Goal: Information Seeking & Learning: Learn about a topic

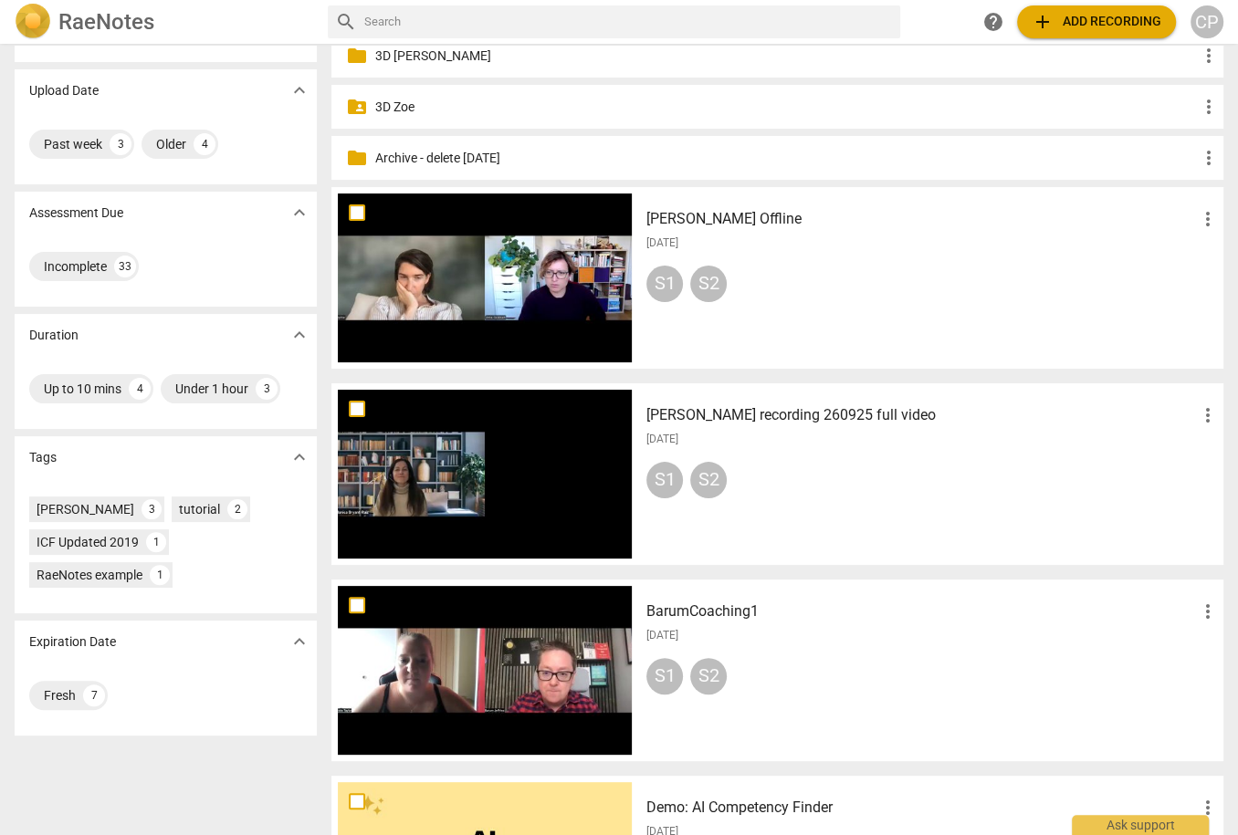
scroll to position [292, 0]
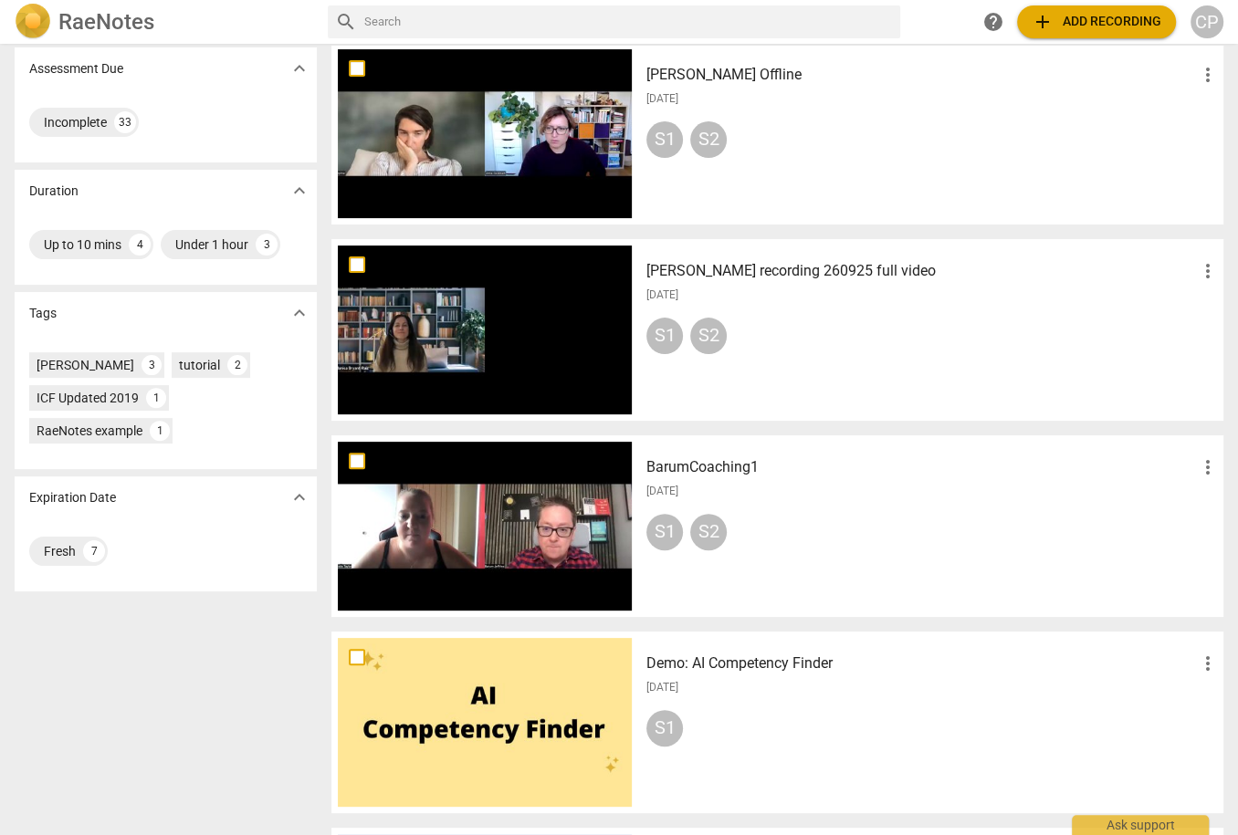
click at [735, 465] on h3 "BarumCoaching1" at bounding box center [921, 467] width 550 height 22
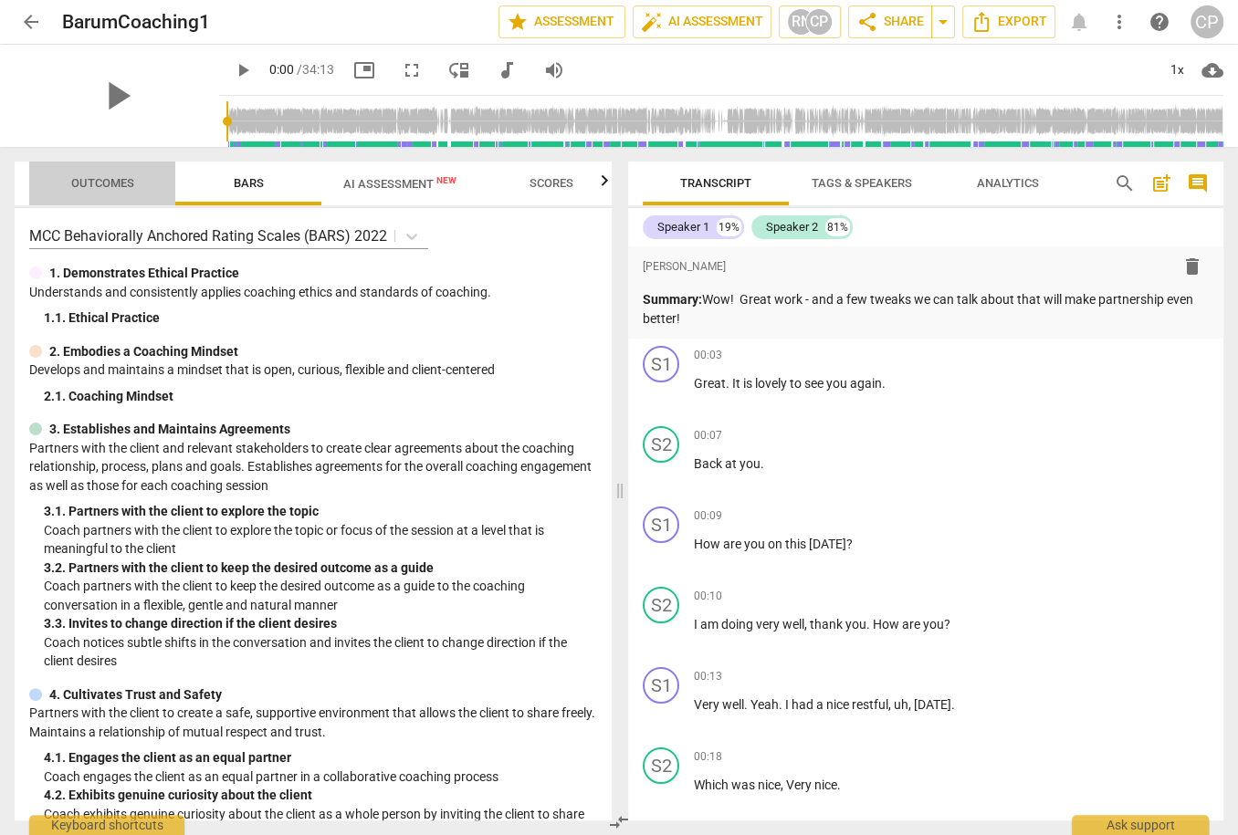
click at [99, 181] on span "Outcomes" at bounding box center [102, 183] width 63 height 14
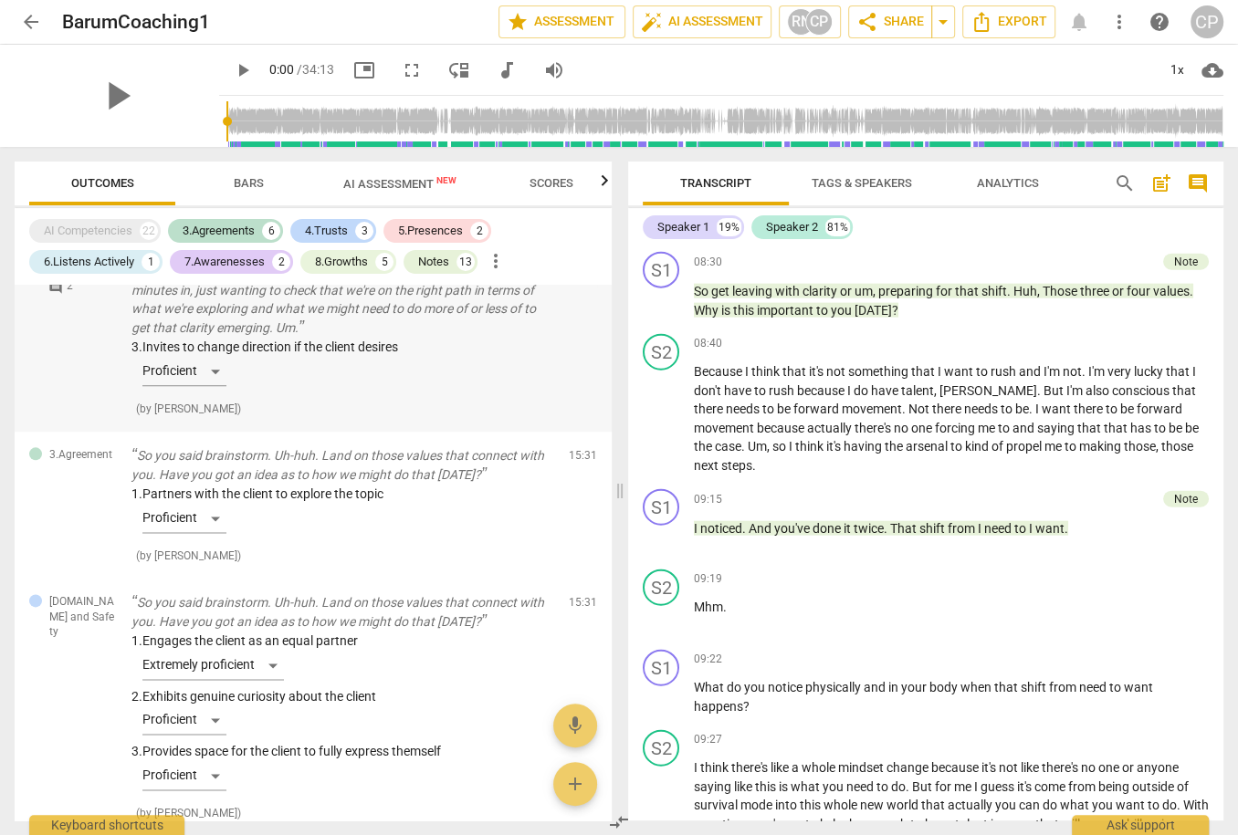
scroll to position [1680, 0]
click at [411, 179] on span "AI Assessment New" at bounding box center [399, 184] width 113 height 14
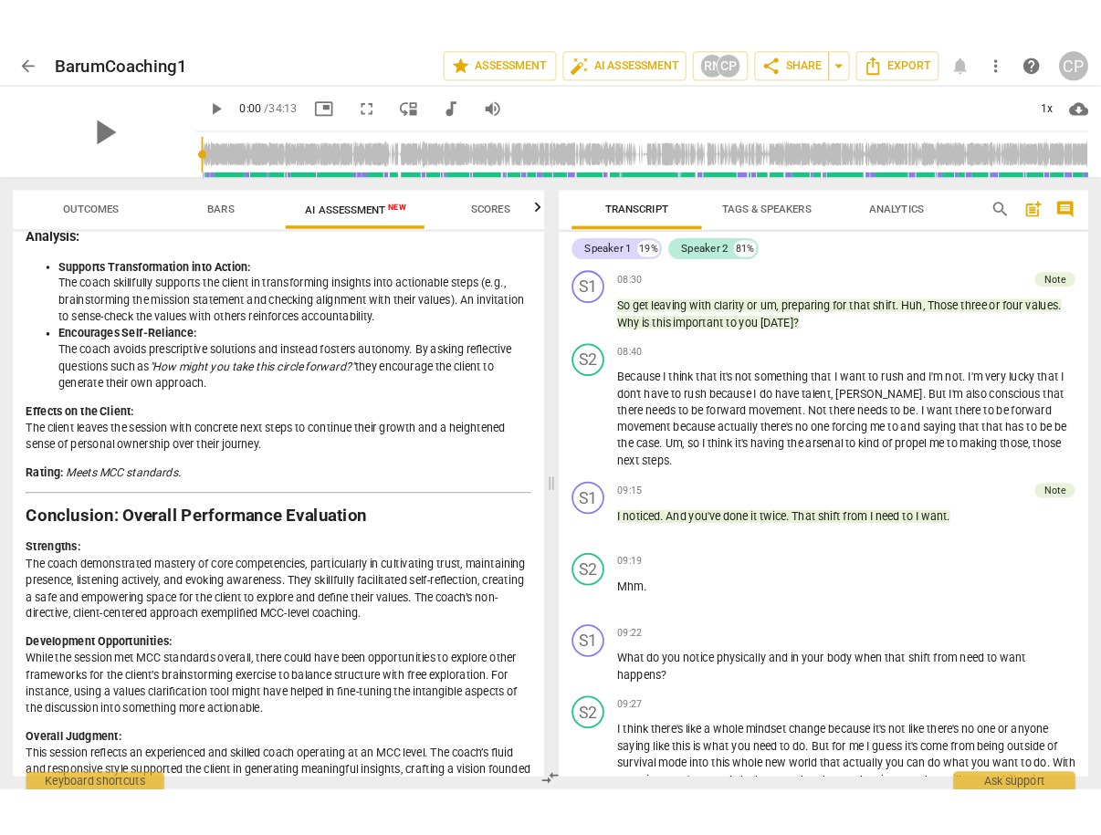
scroll to position [3014, 0]
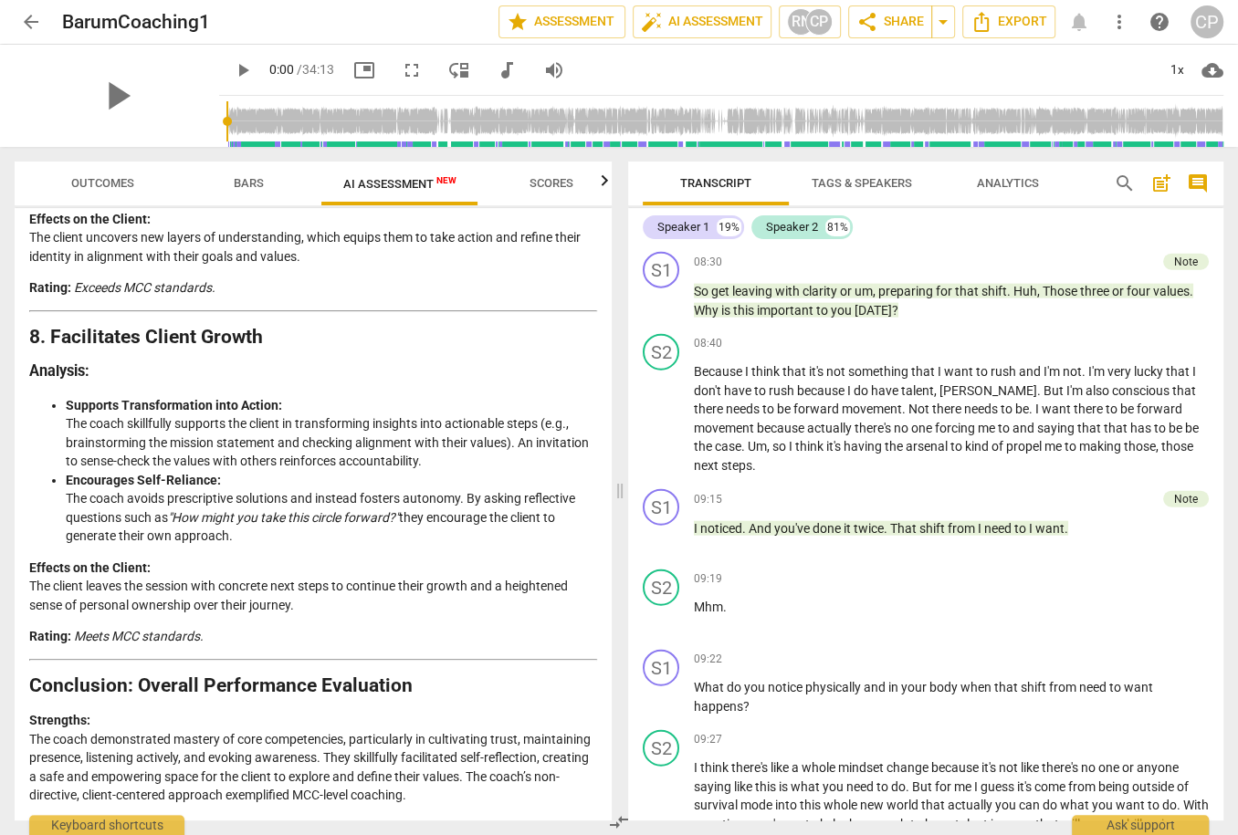
click at [98, 185] on span "Outcomes" at bounding box center [102, 183] width 63 height 14
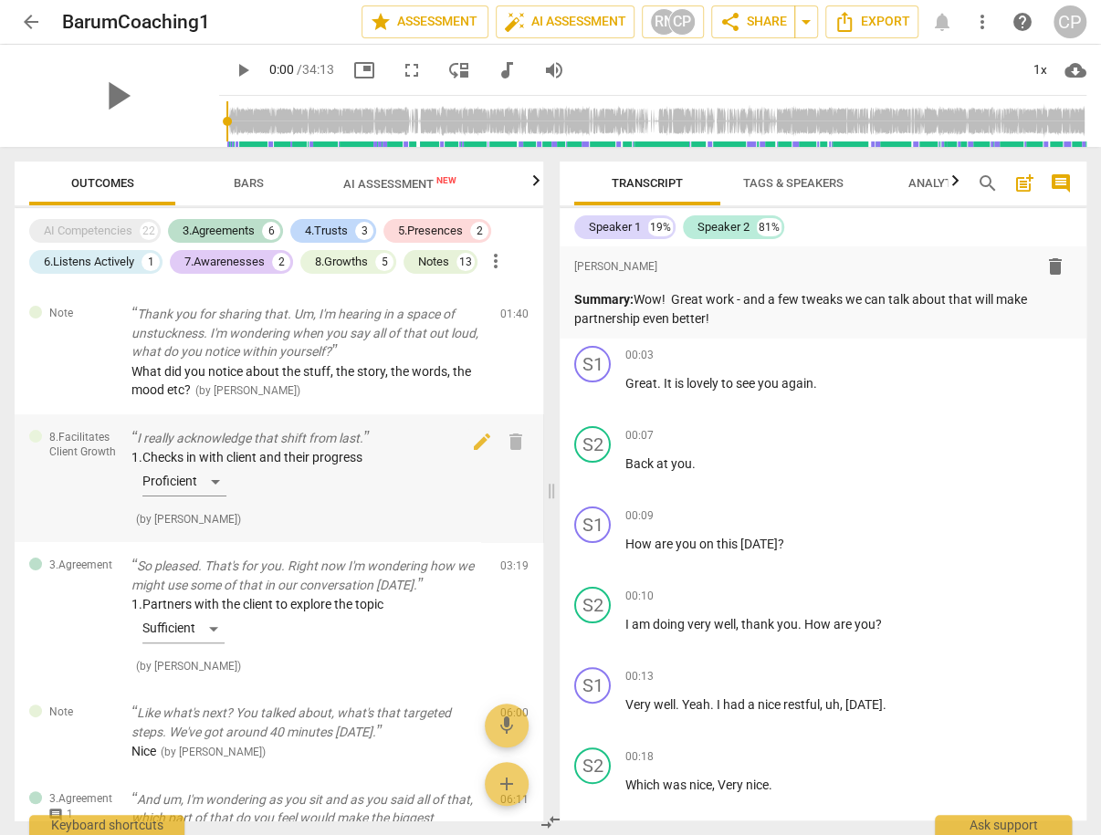
scroll to position [0, 0]
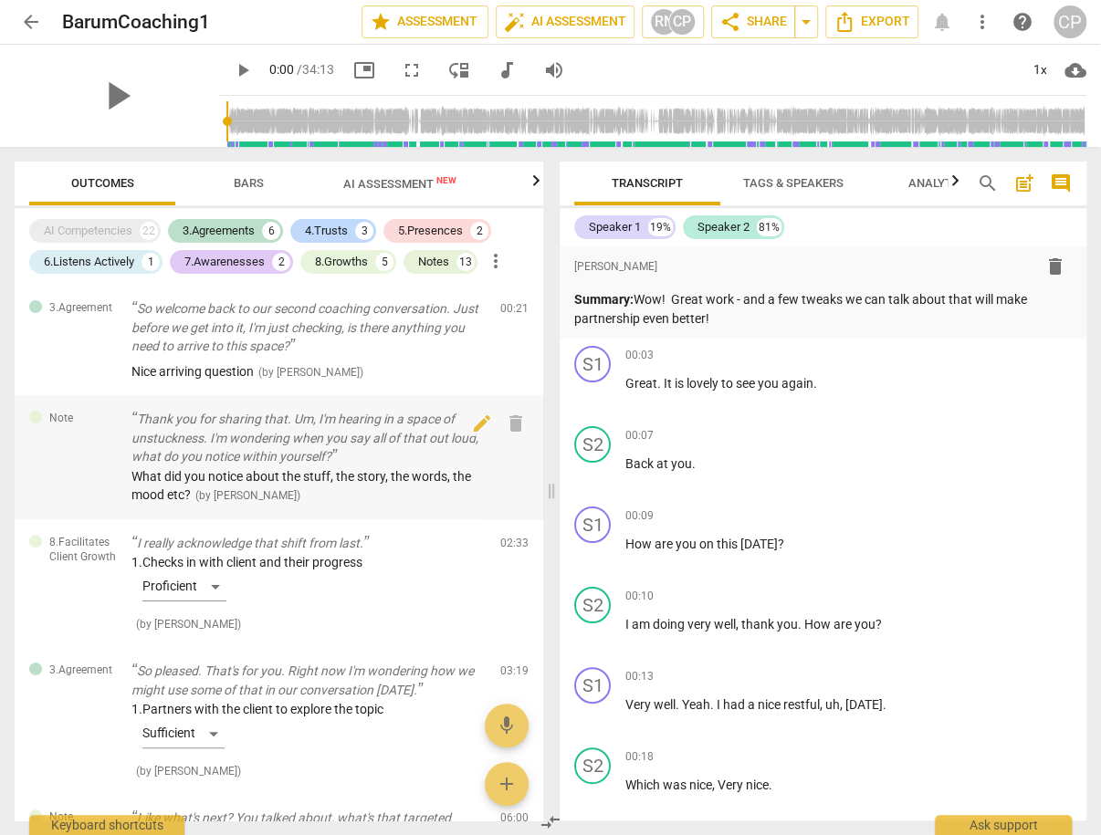
click at [234, 461] on p "Thank you for sharing that. Um, I'm hearing in a space of unstuckness. I'm wond…" at bounding box center [308, 438] width 354 height 57
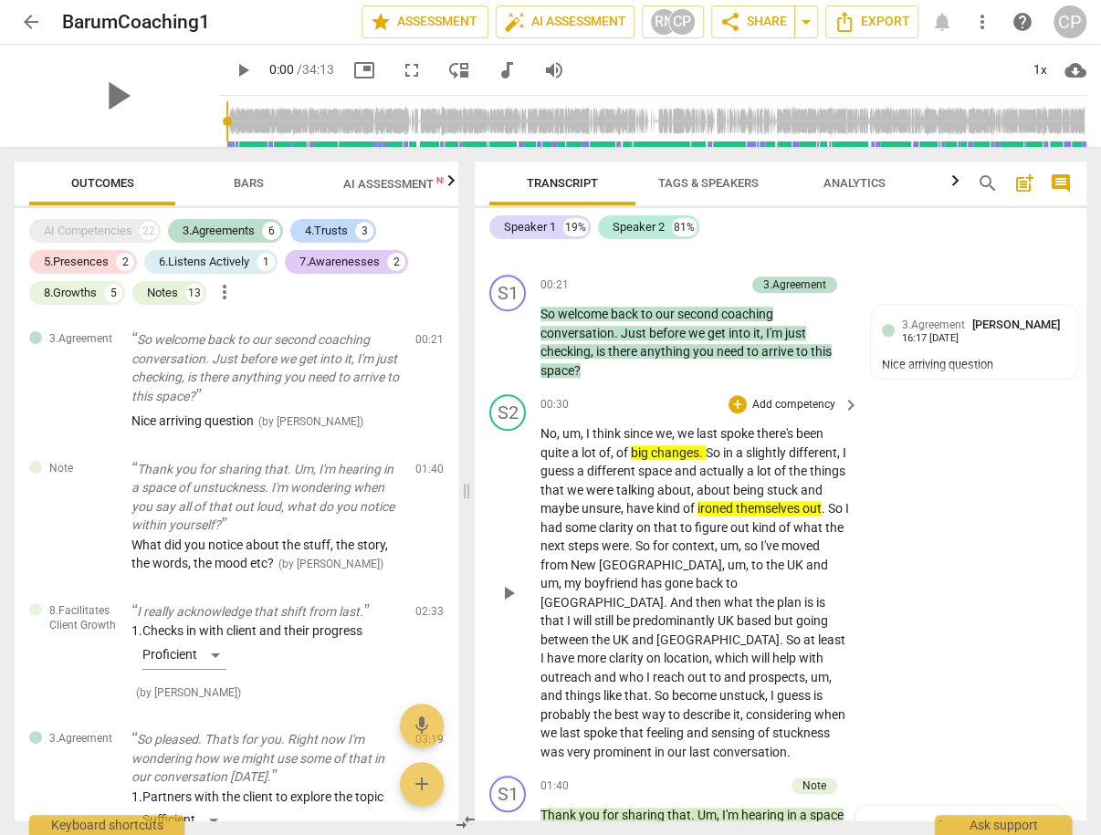
scroll to position [613, 0]
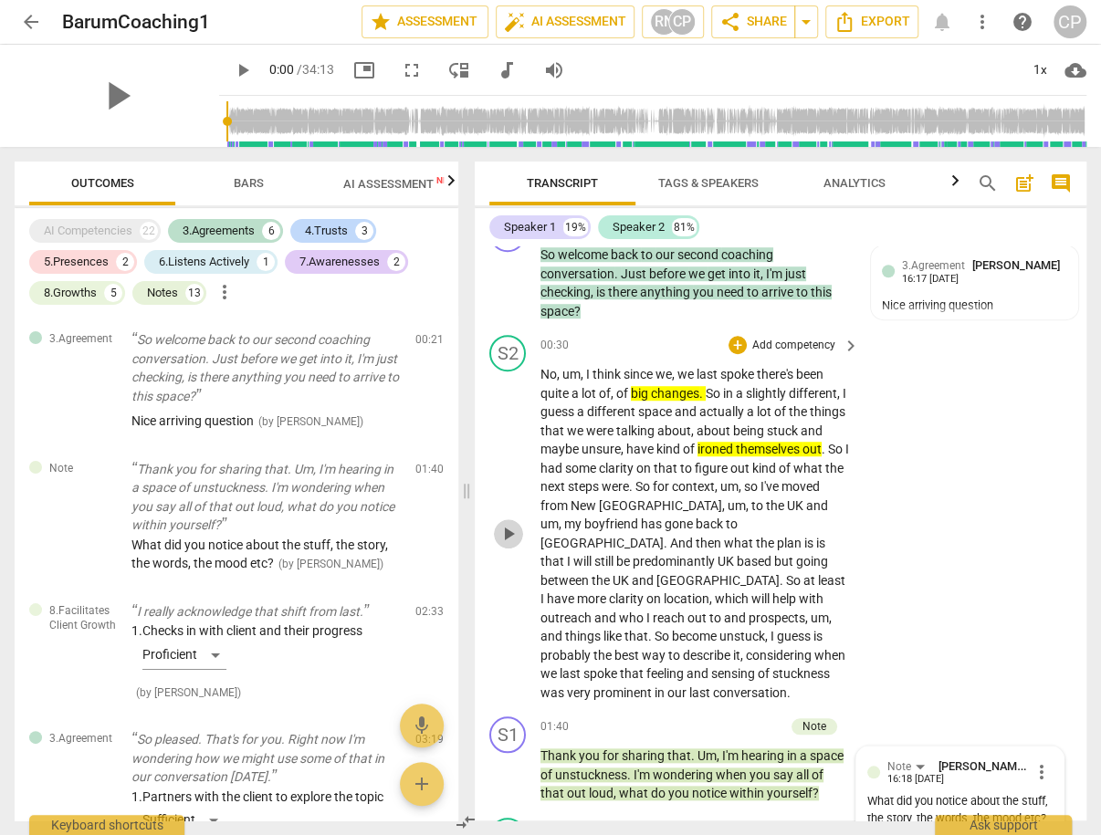
click at [500, 523] on span "play_arrow" at bounding box center [509, 534] width 22 height 22
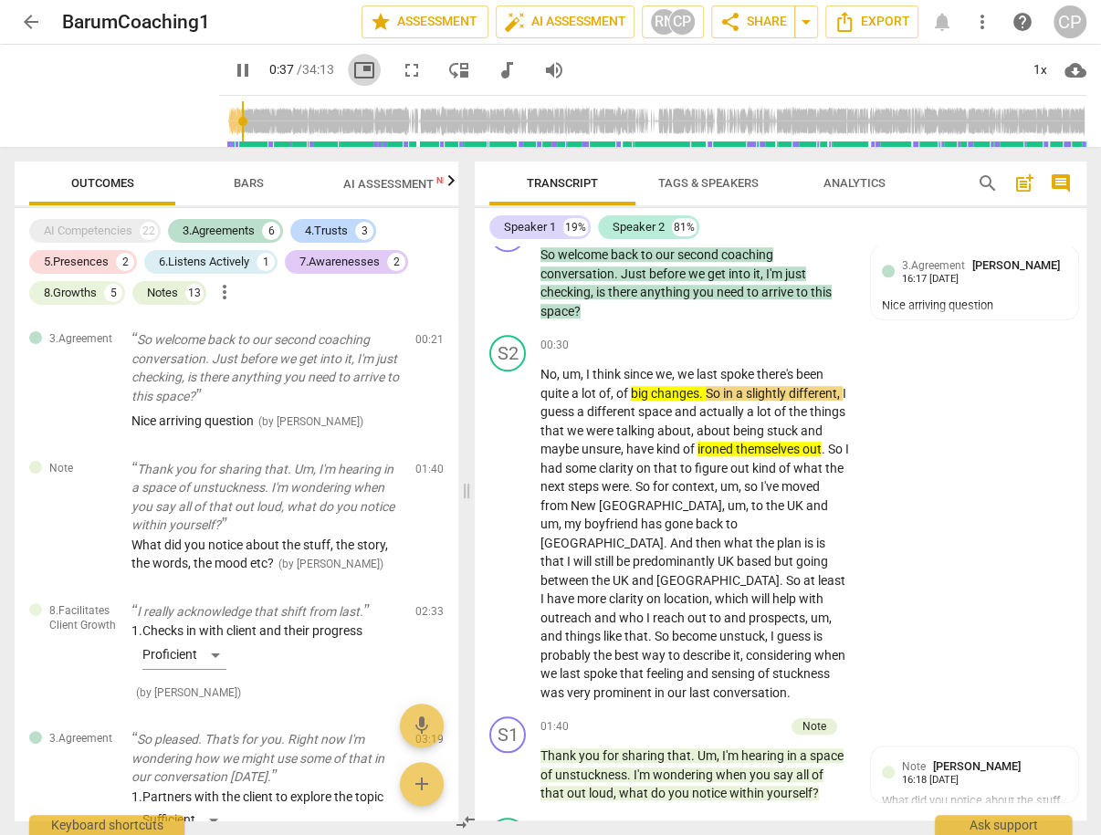
click at [353, 69] on span "picture_in_picture" at bounding box center [364, 70] width 22 height 22
click at [507, 523] on span "pause" at bounding box center [509, 534] width 22 height 22
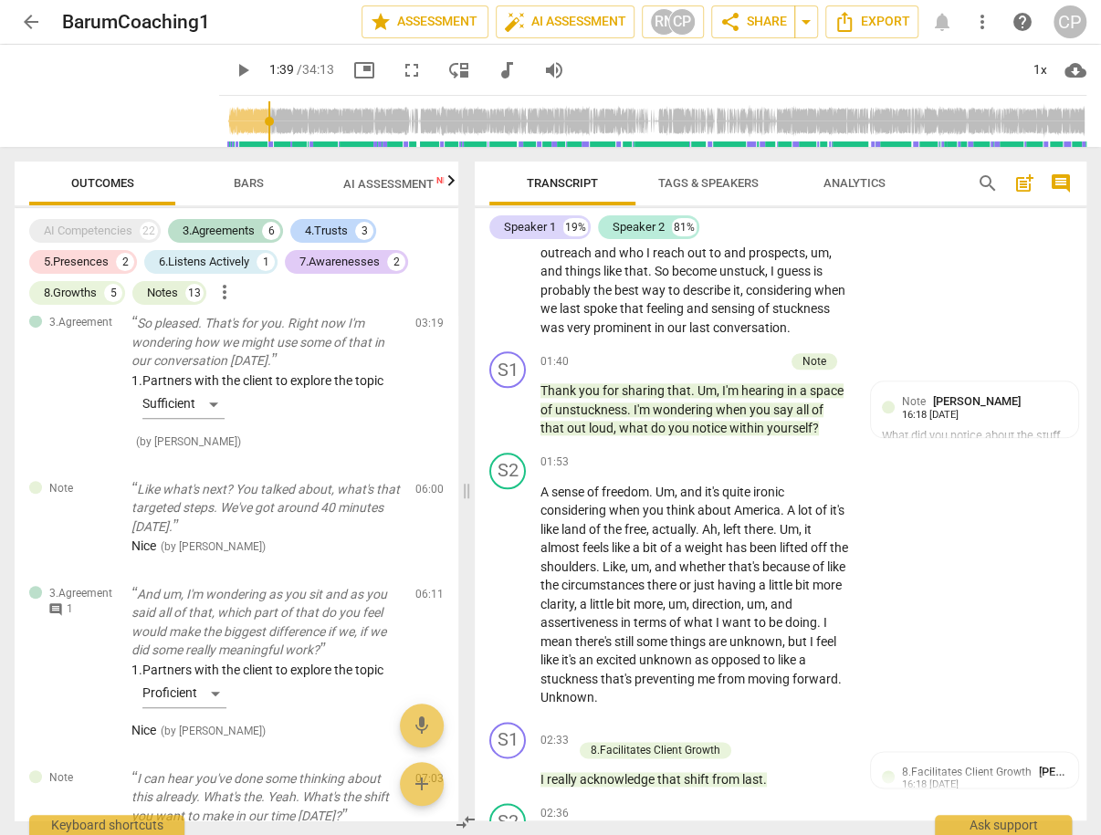
scroll to position [438, 0]
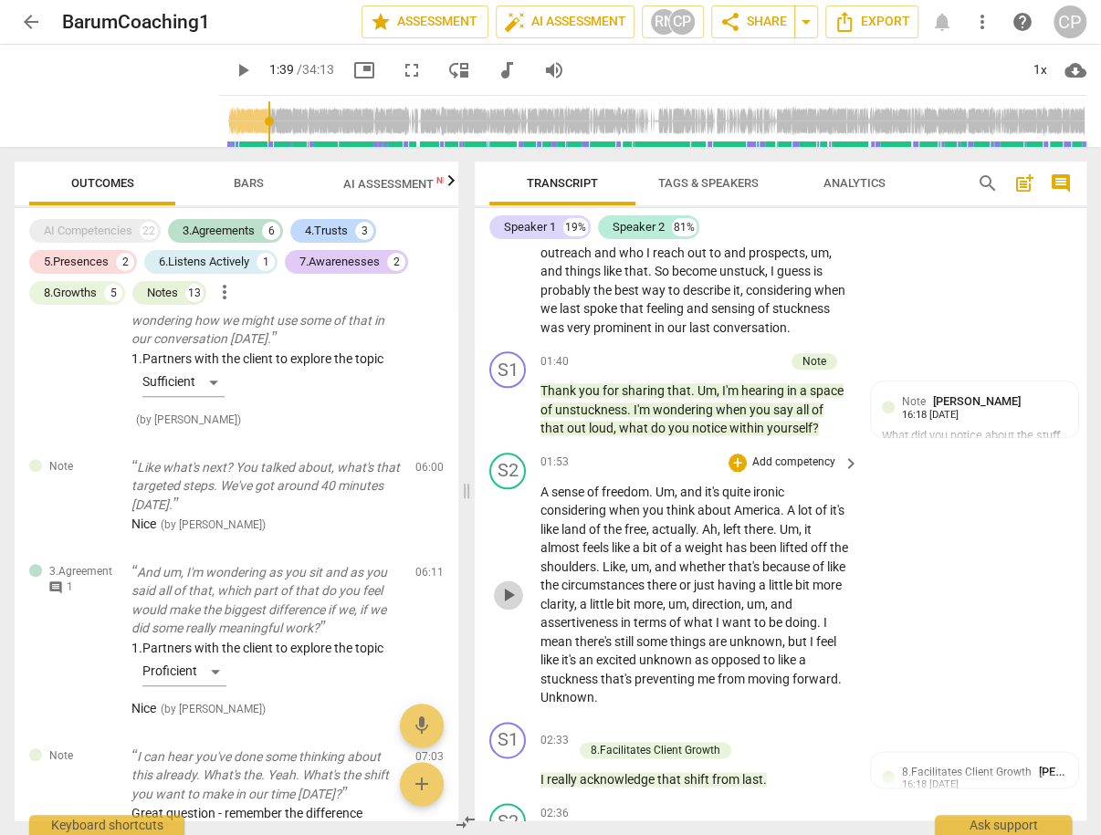
click at [502, 584] on span "play_arrow" at bounding box center [509, 595] width 22 height 22
click at [509, 584] on span "pause" at bounding box center [509, 595] width 22 height 22
click at [541, 486] on span "A" at bounding box center [545, 492] width 11 height 15
click at [507, 592] on span "play_arrow" at bounding box center [509, 595] width 22 height 22
click at [509, 584] on span "pause" at bounding box center [509, 595] width 22 height 22
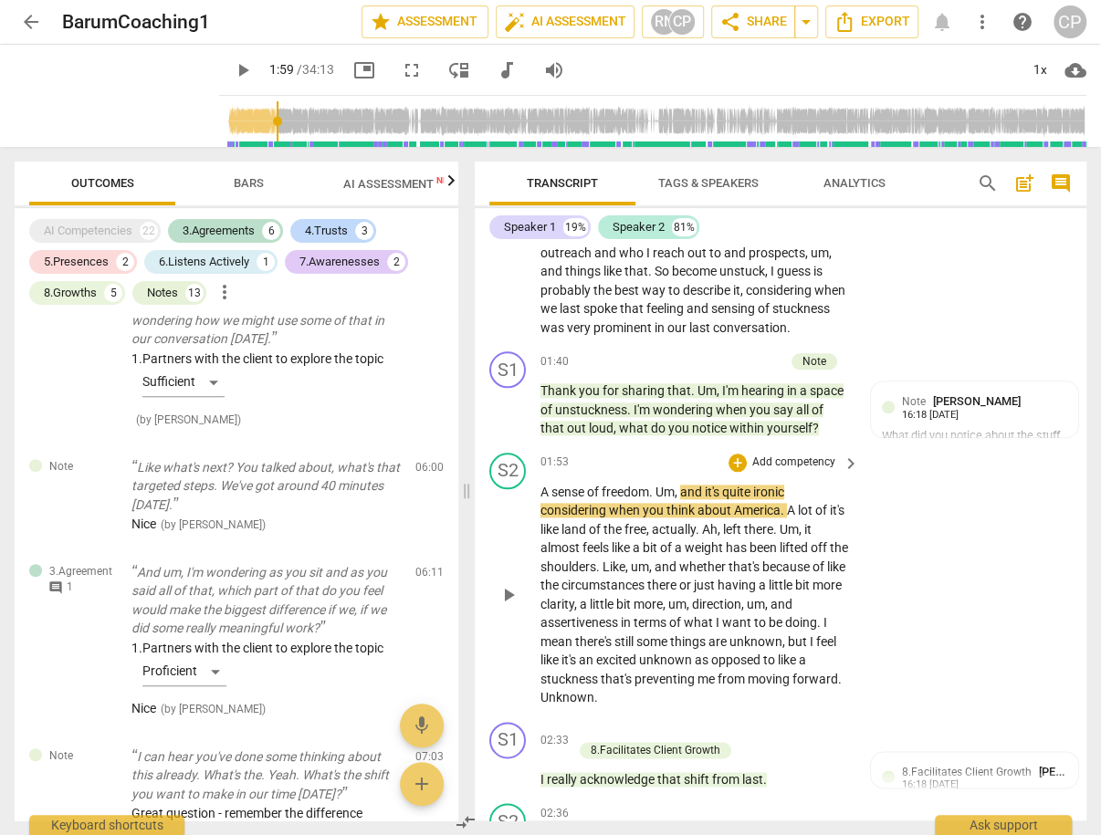
click at [540, 485] on span "A" at bounding box center [545, 492] width 11 height 15
click at [514, 585] on span "pause" at bounding box center [509, 595] width 22 height 22
click at [514, 585] on span "play_arrow" at bounding box center [509, 595] width 22 height 22
click at [514, 585] on span "pause" at bounding box center [509, 595] width 22 height 22
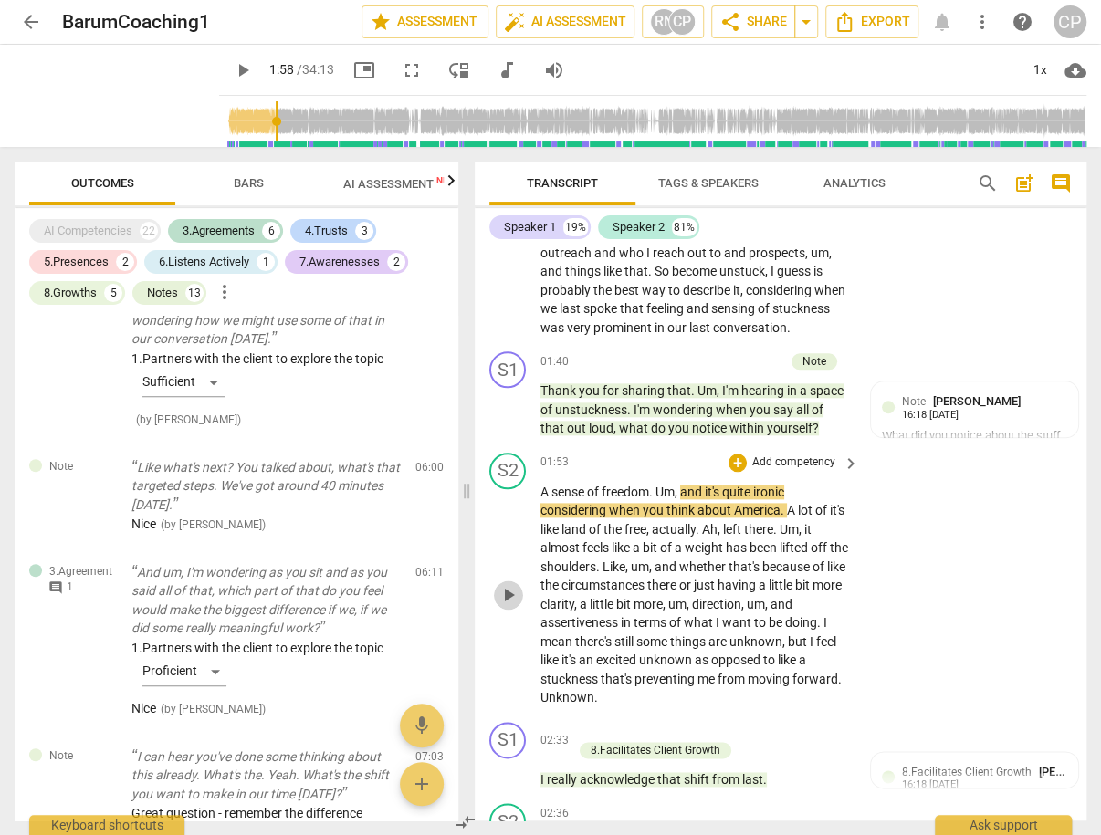
click at [514, 585] on span "play_arrow" at bounding box center [509, 595] width 22 height 22
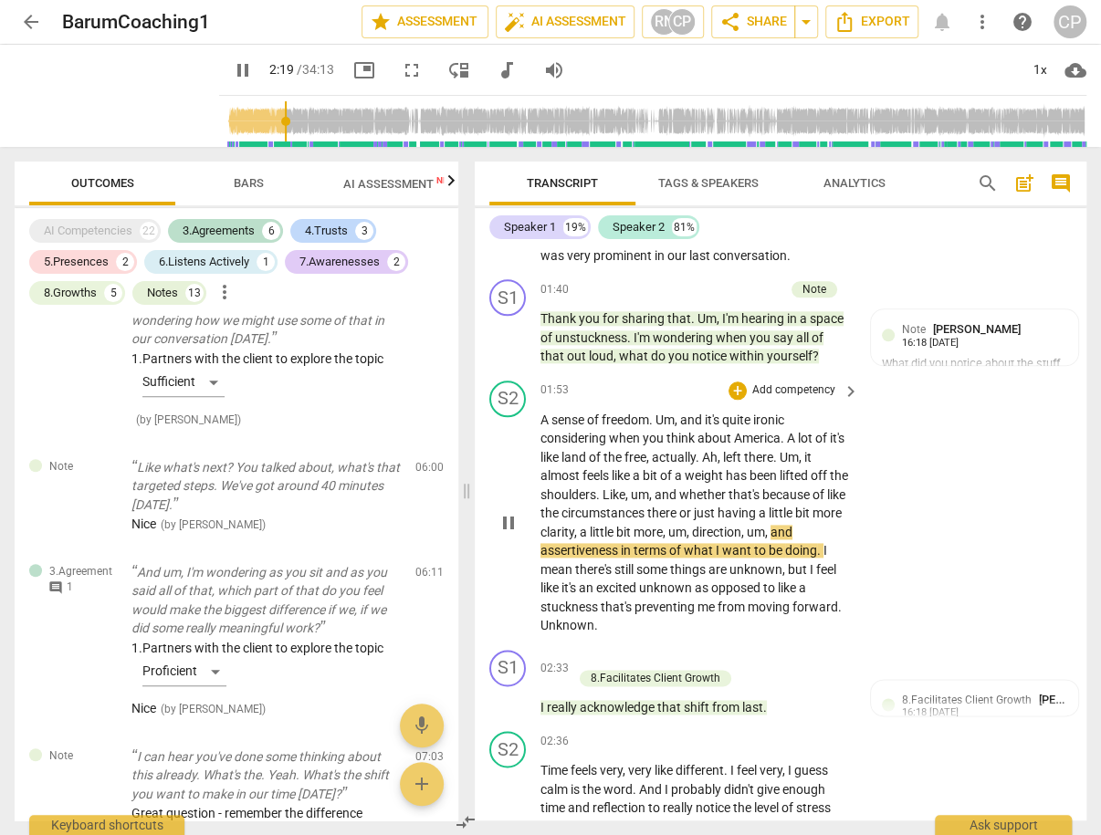
scroll to position [1124, 0]
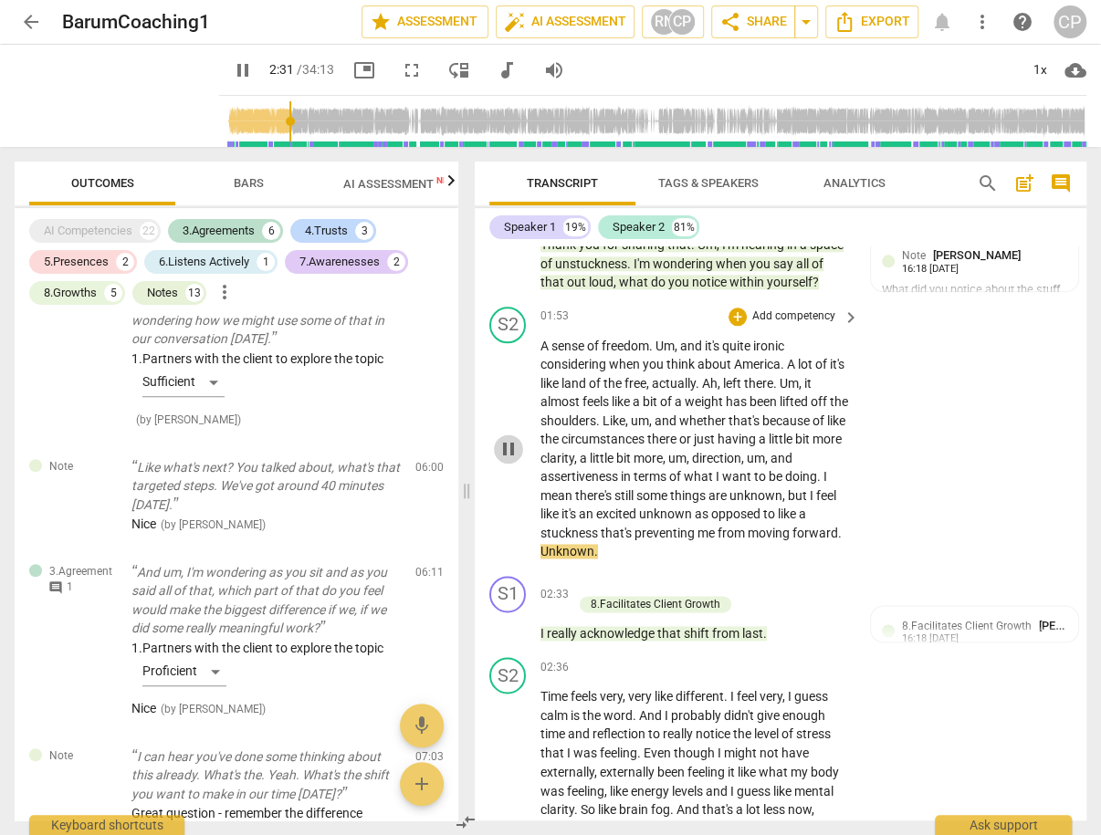
click at [506, 444] on span "pause" at bounding box center [509, 449] width 22 height 22
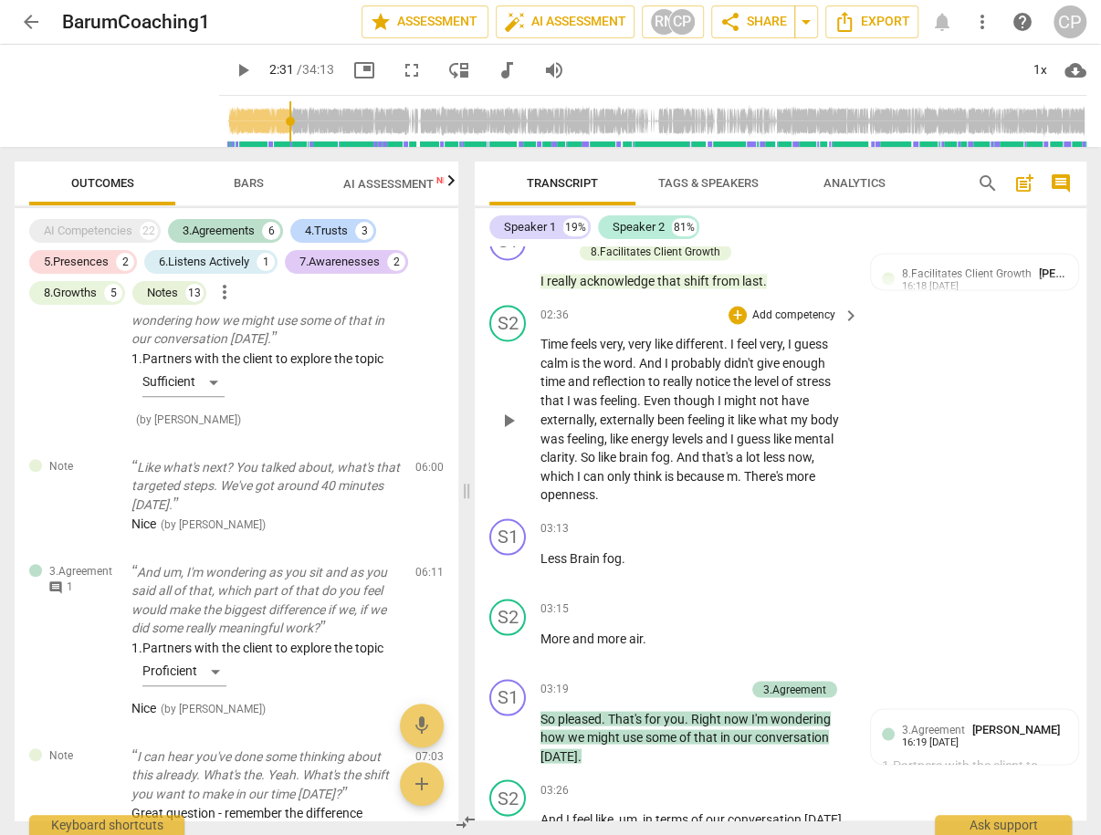
scroll to position [1489, 0]
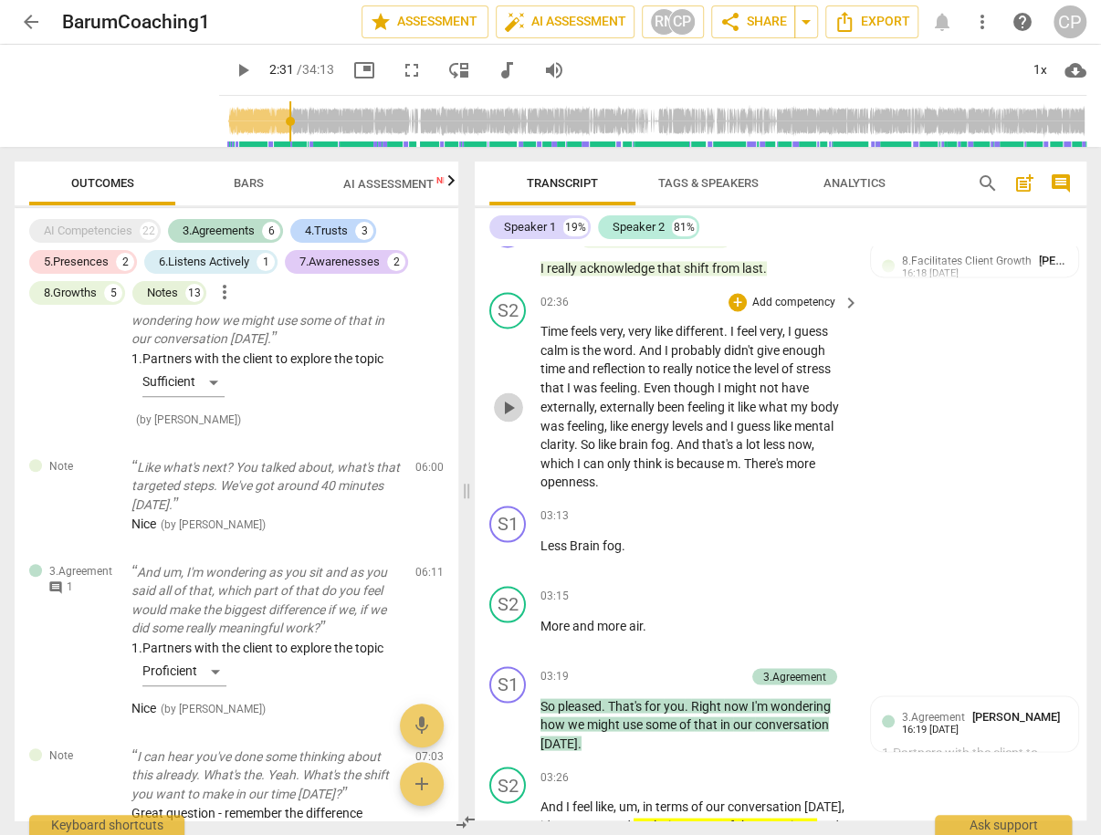
click at [512, 396] on span "play_arrow" at bounding box center [509, 407] width 22 height 22
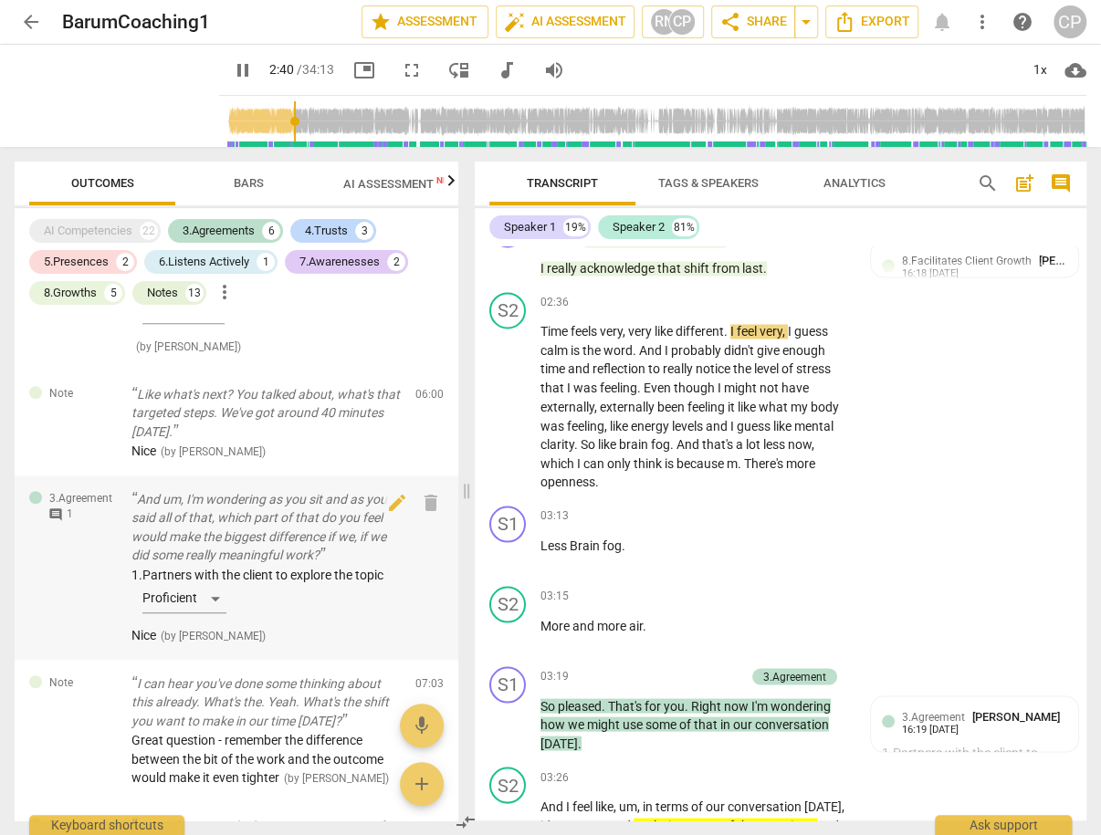
scroll to position [584, 0]
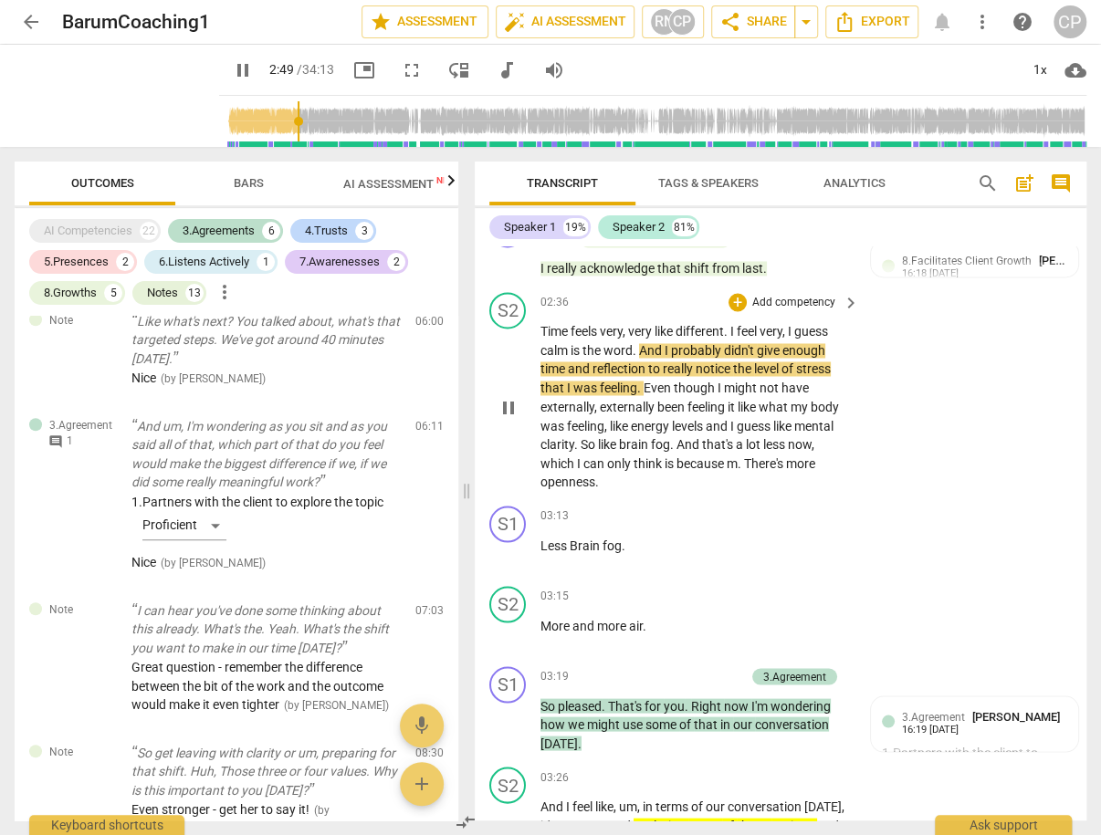
click at [511, 397] on span "pause" at bounding box center [509, 407] width 22 height 22
click at [511, 397] on span "play_arrow" at bounding box center [509, 407] width 22 height 22
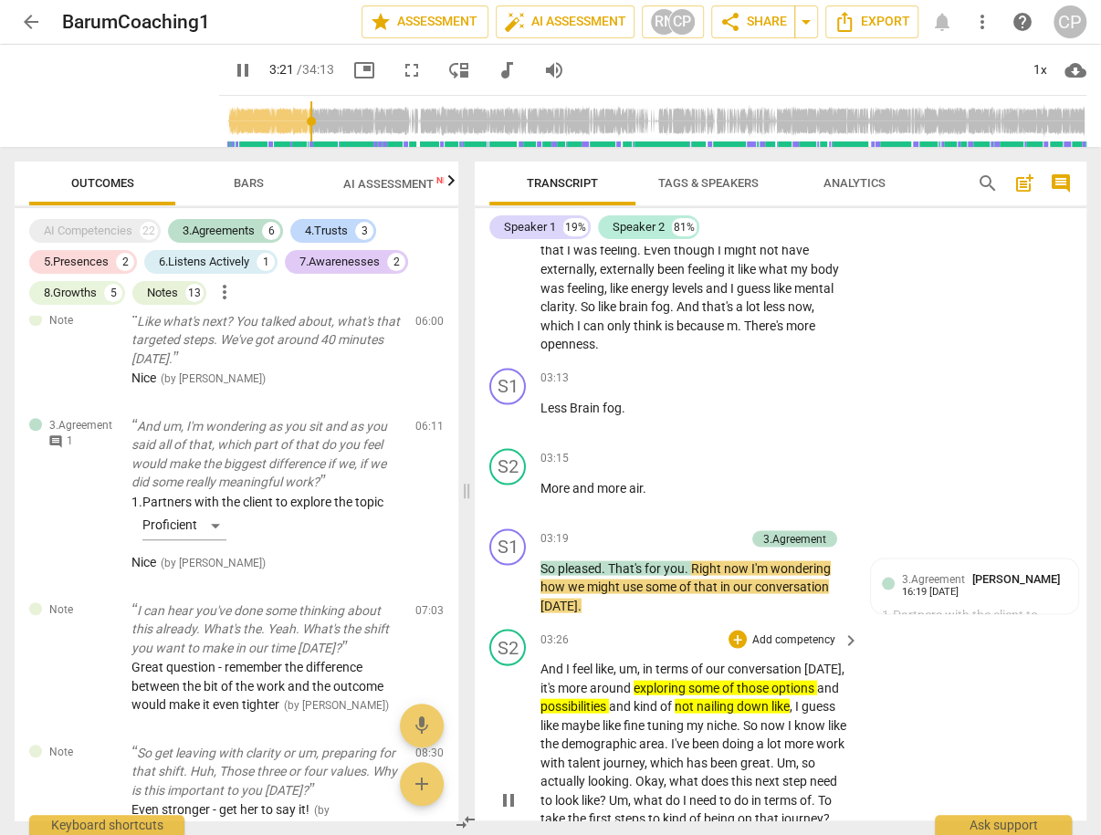
scroll to position [1635, 0]
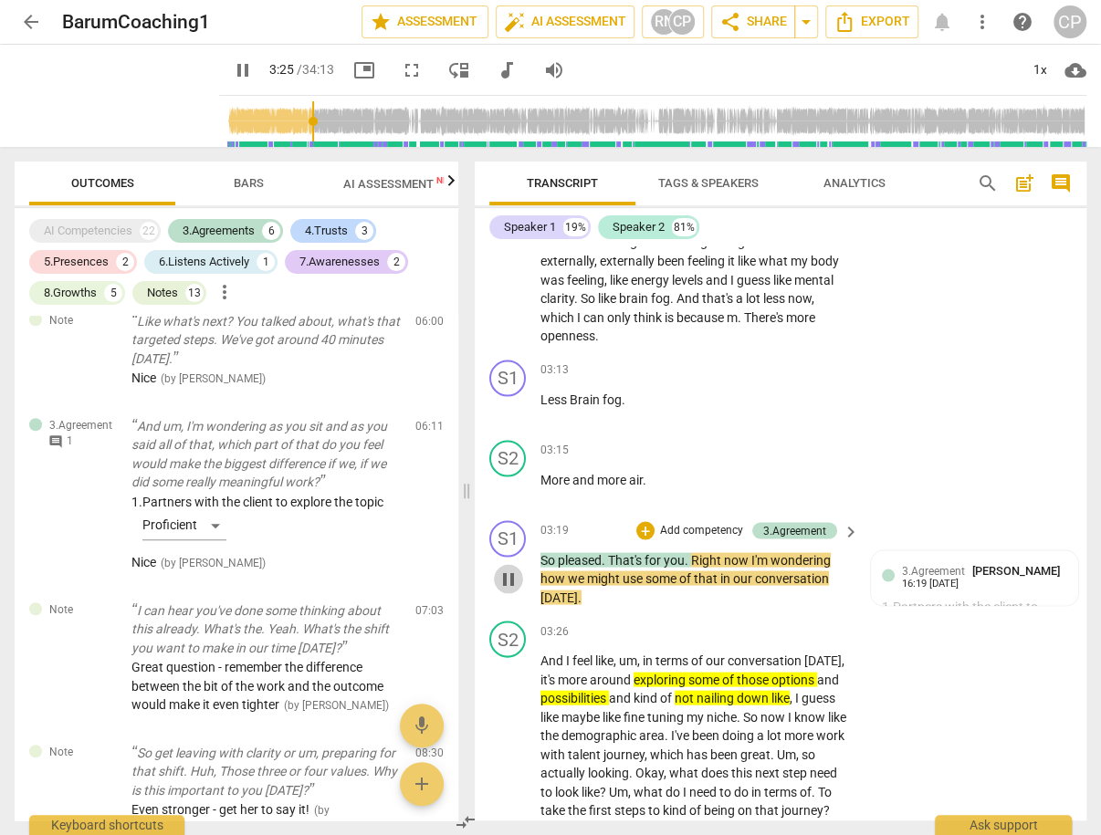
click at [509, 568] on span "pause" at bounding box center [509, 579] width 22 height 22
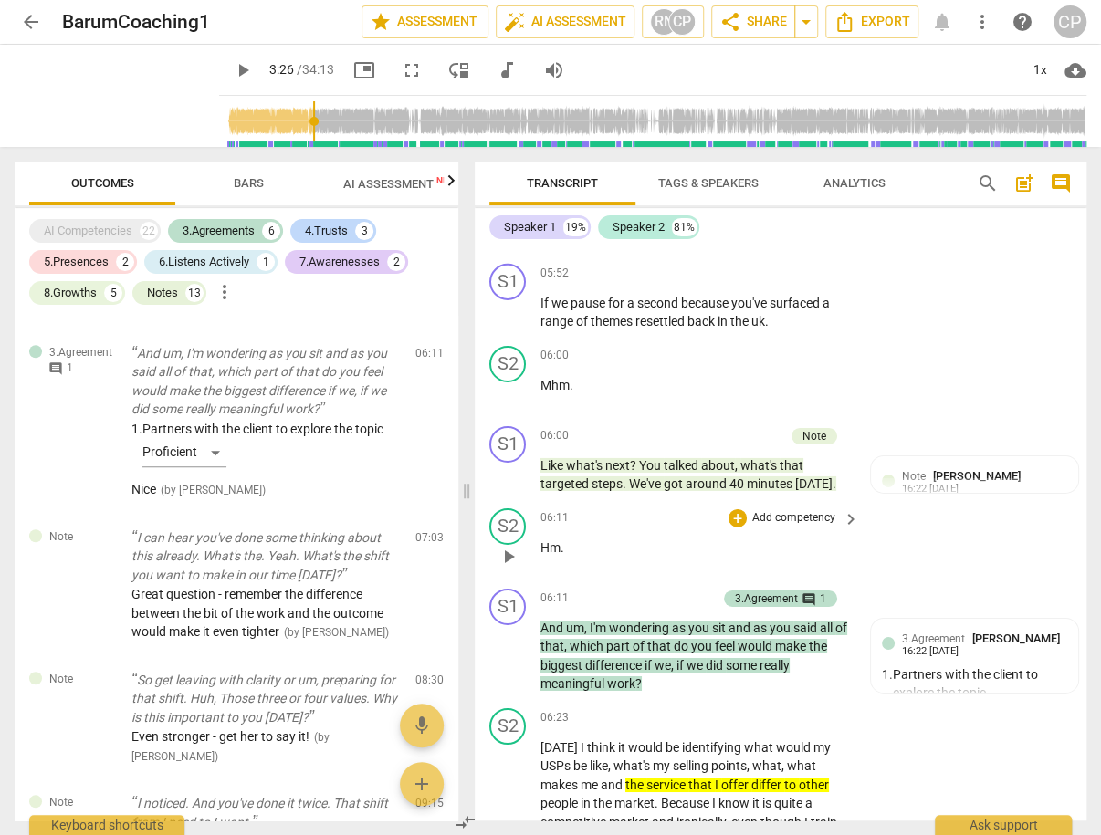
scroll to position [2877, 0]
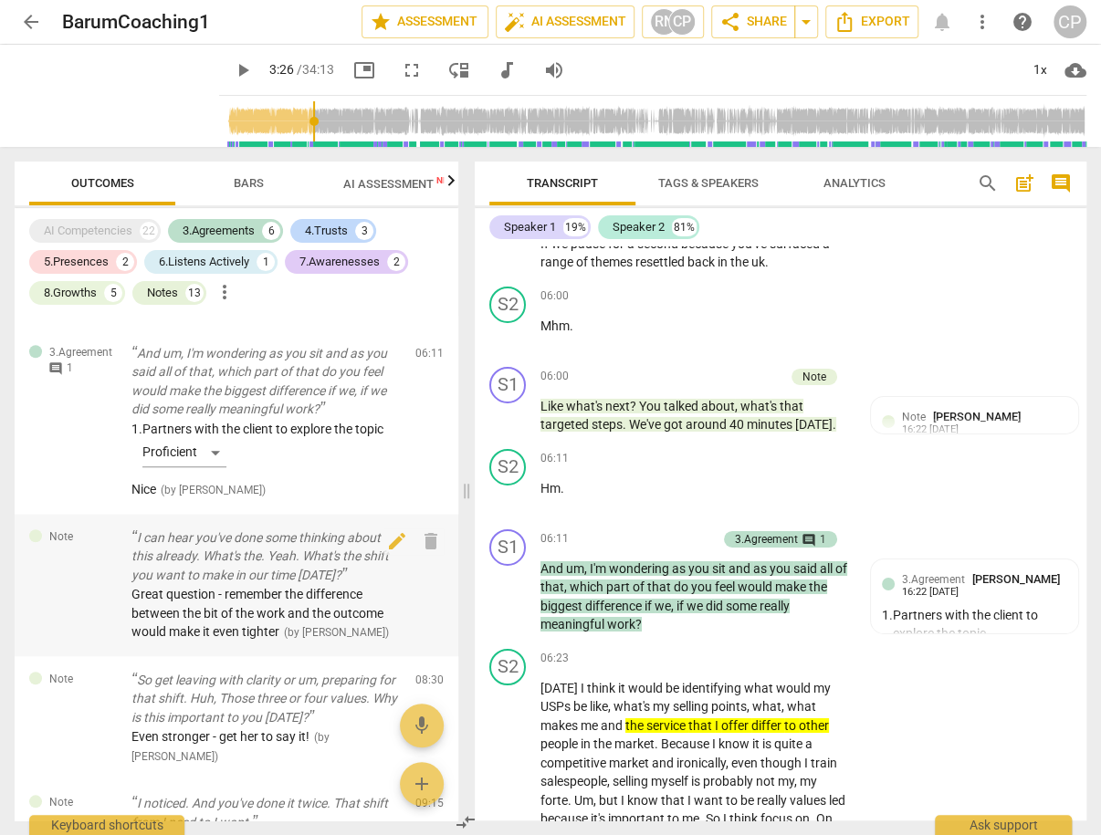
click at [348, 565] on p "I can hear you've done some thinking about this already. What's the. Yeah. What…" at bounding box center [265, 557] width 269 height 57
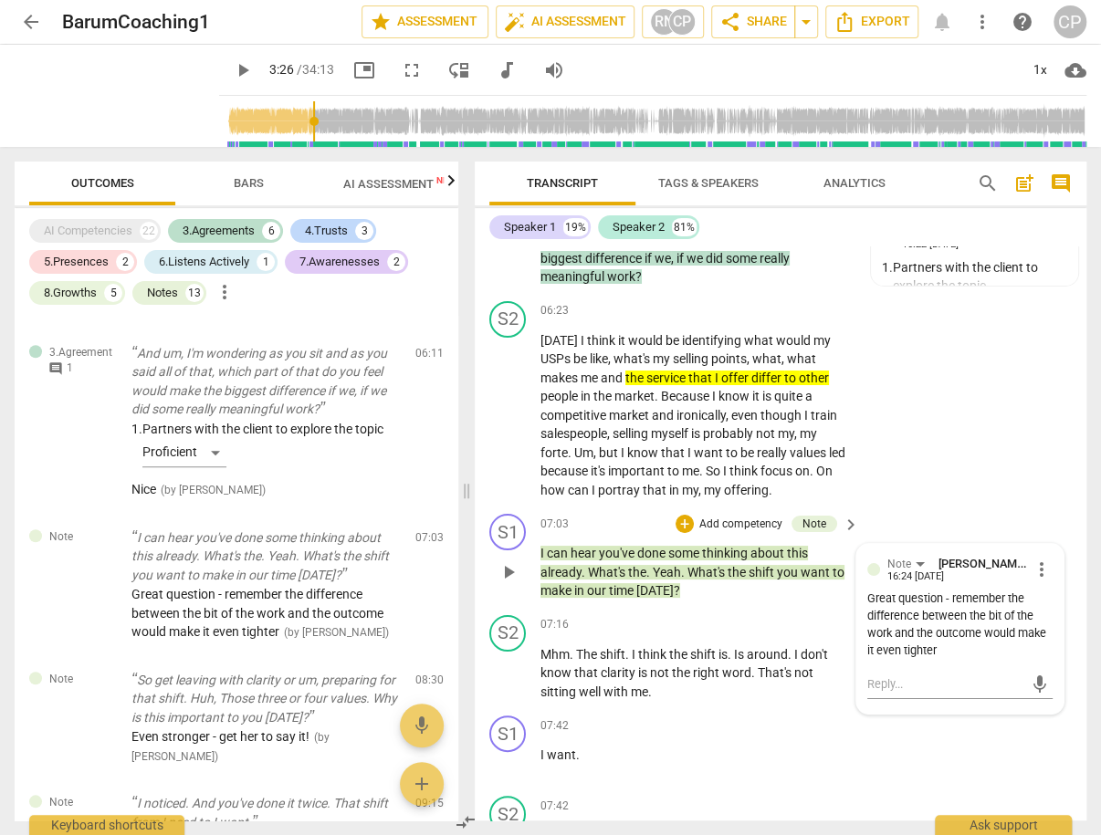
scroll to position [3235, 0]
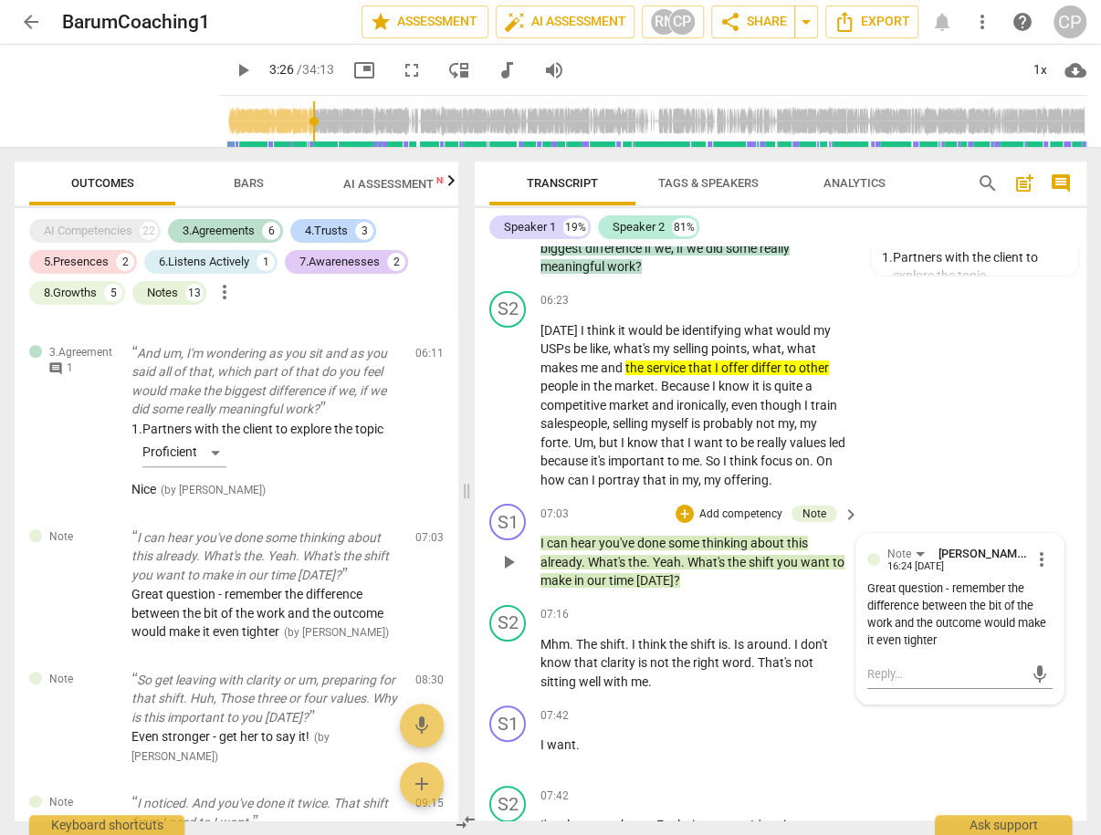
drag, startPoint x: 539, startPoint y: 529, endPoint x: 580, endPoint y: 557, distance: 49.9
click at [580, 557] on div "S1 play_arrow pause 07:03 + Add competency Note keyboard_arrow_right I can hear…" at bounding box center [781, 547] width 612 height 101
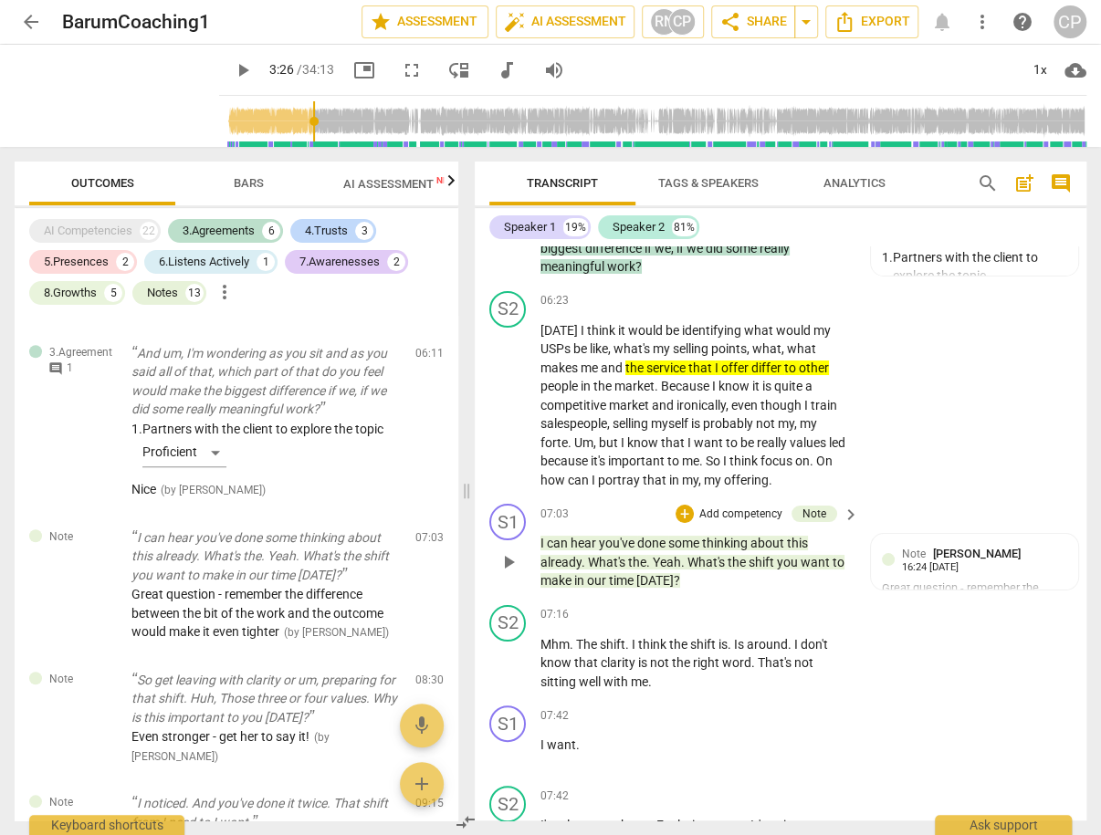
drag, startPoint x: 535, startPoint y: 529, endPoint x: 583, endPoint y: 550, distance: 52.7
click at [585, 548] on div "S1 play_arrow pause 07:03 + Add competency Note keyboard_arrow_right I can hear…" at bounding box center [781, 547] width 612 height 101
drag, startPoint x: 582, startPoint y: 551, endPoint x: 535, endPoint y: 529, distance: 51.5
click at [535, 529] on div "S1 play_arrow pause 07:03 + Add competency Note keyboard_arrow_right I can hear…" at bounding box center [781, 547] width 612 height 101
click at [898, 635] on div "S2 play_arrow pause 07:16 + Add competency keyboard_arrow_right Mhm . The shift…" at bounding box center [781, 648] width 612 height 101
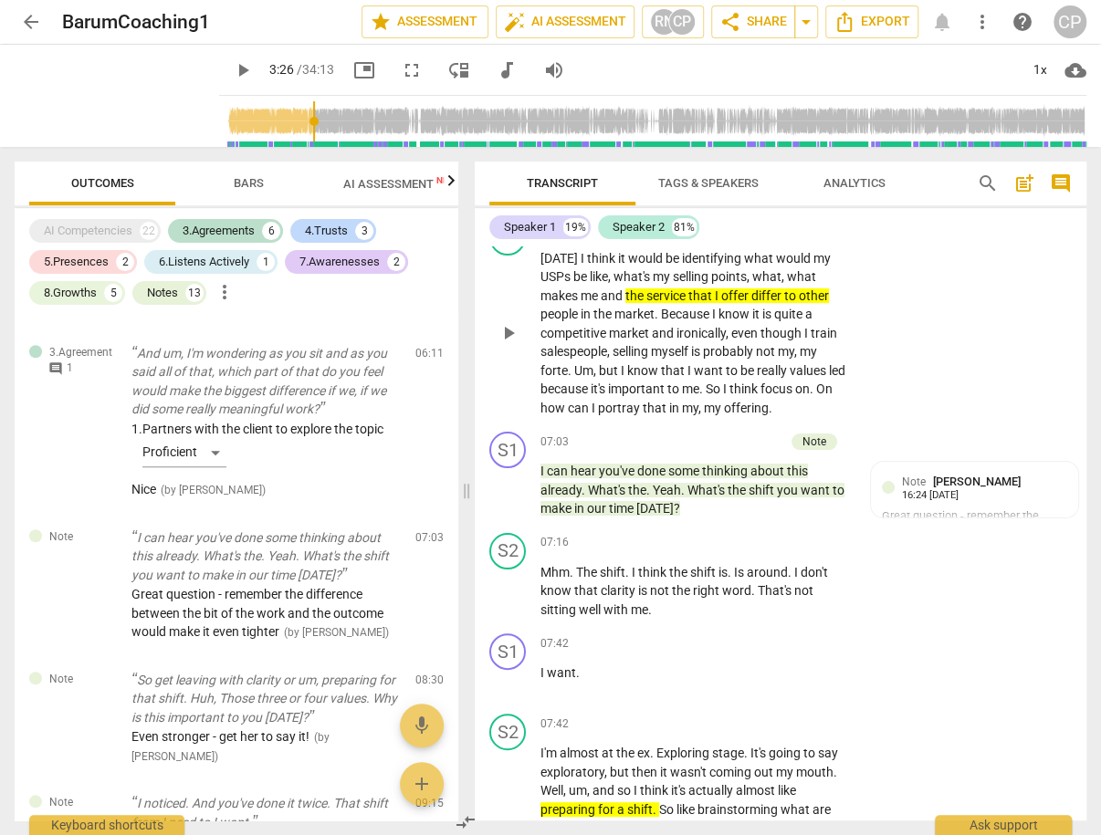
scroll to position [3308, 0]
drag, startPoint x: 535, startPoint y: 455, endPoint x: 564, endPoint y: 457, distance: 29.3
click at [564, 457] on div "S1 play_arrow pause 07:03 + Add competency Note keyboard_arrow_right I can hear…" at bounding box center [781, 474] width 612 height 101
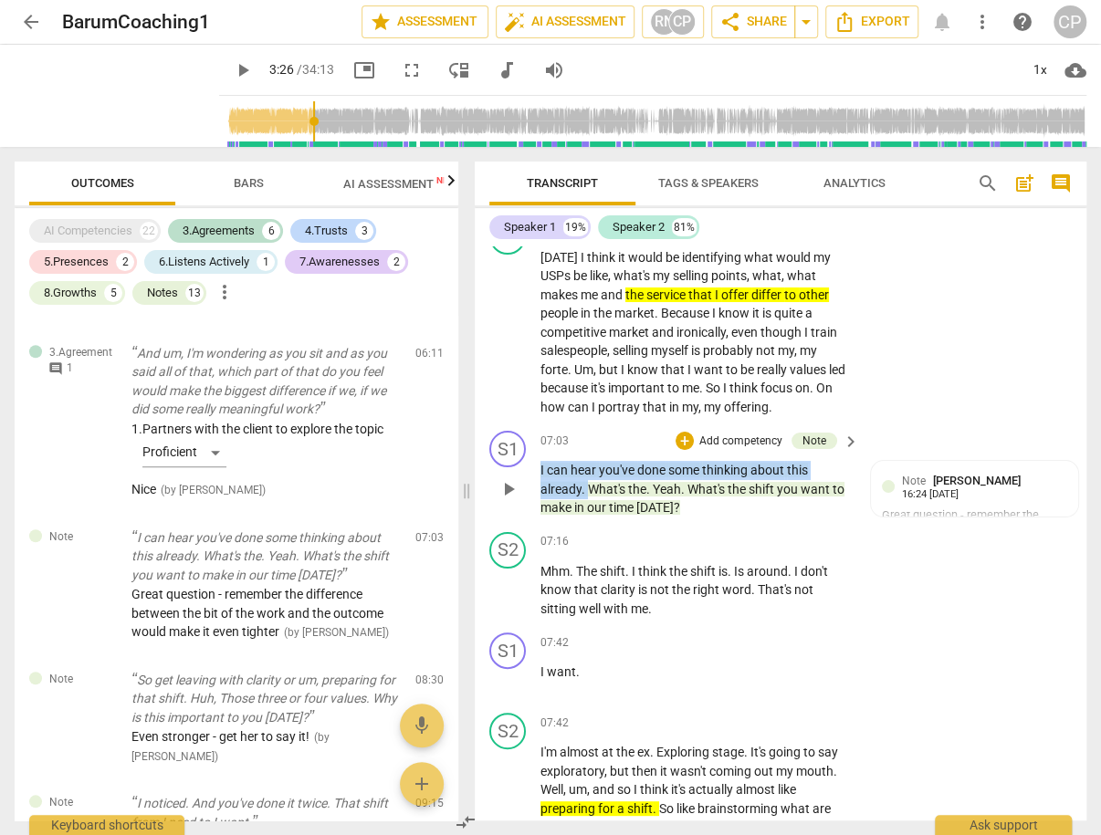
drag, startPoint x: 588, startPoint y: 473, endPoint x: 540, endPoint y: 455, distance: 51.7
click at [540, 461] on p "I can hear you've done some thinking about this already . What's the . Yeah . W…" at bounding box center [694, 489] width 309 height 57
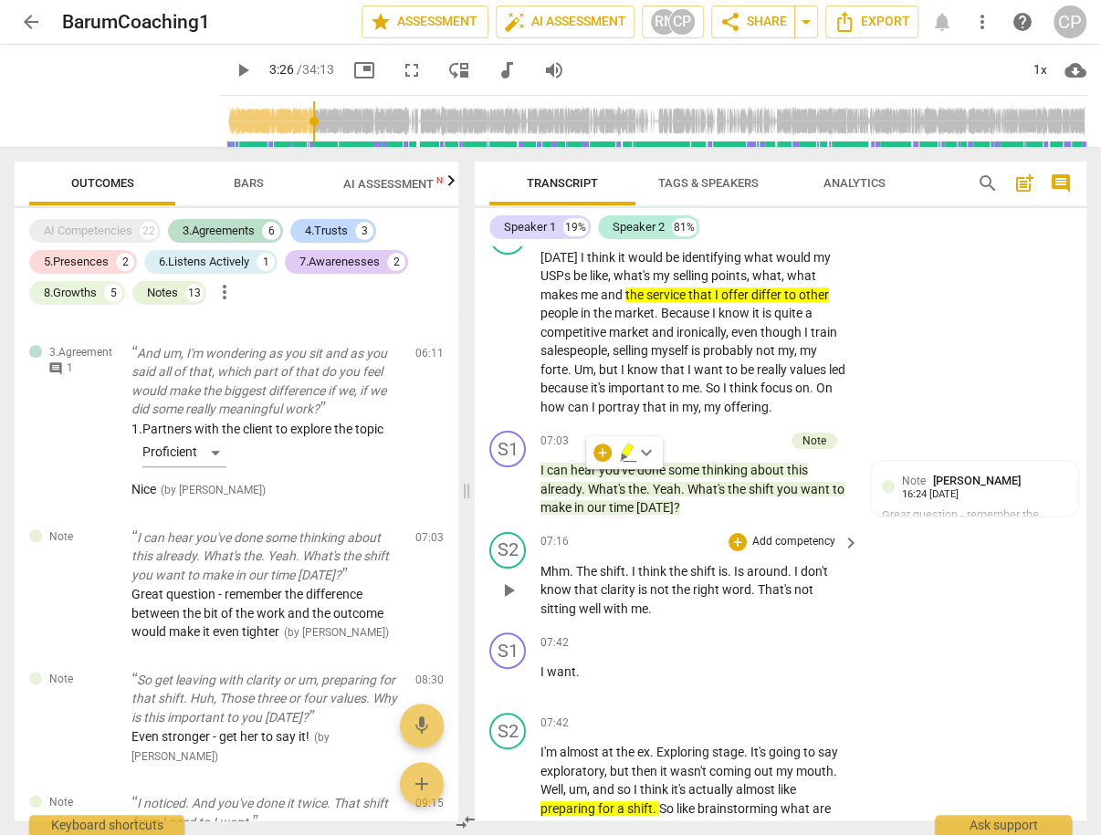
click at [949, 596] on div "S2 play_arrow pause 07:16 + Add competency keyboard_arrow_right Mhm . The shift…" at bounding box center [781, 575] width 612 height 101
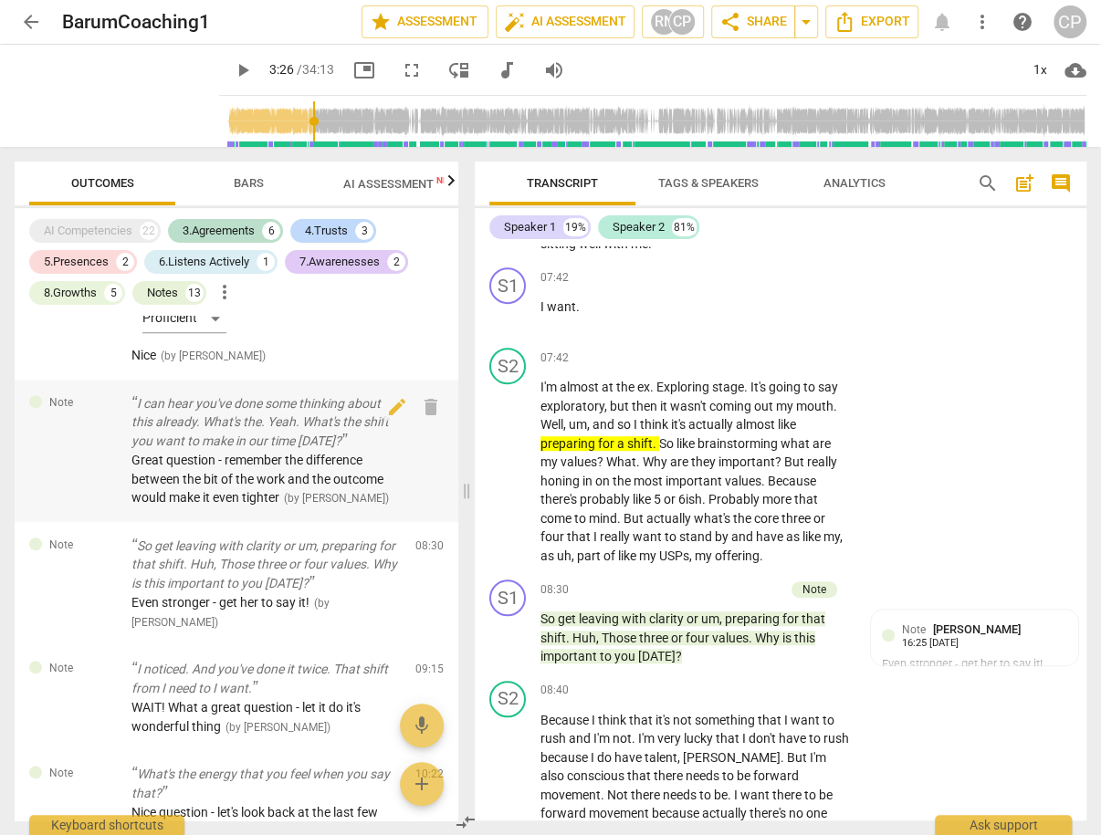
scroll to position [803, 0]
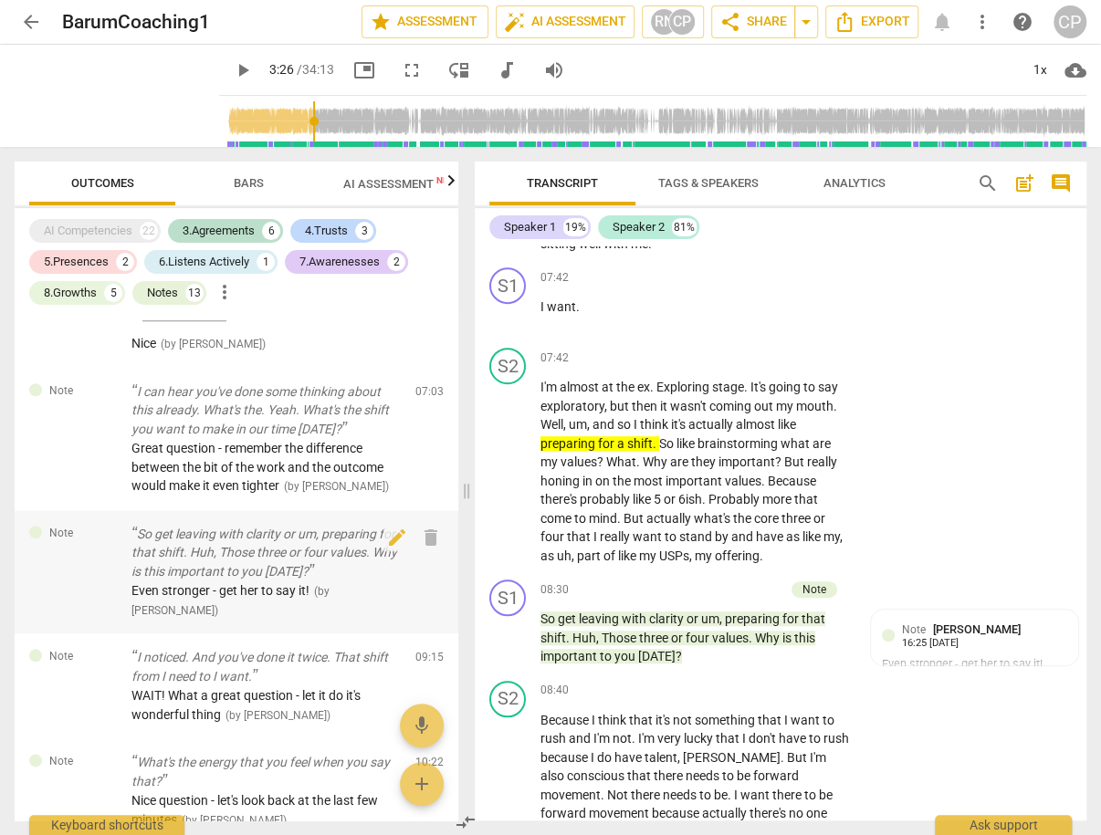
click at [294, 574] on p "So get leaving with clarity or um, preparing for that shift. Huh, Those three o…" at bounding box center [265, 553] width 269 height 57
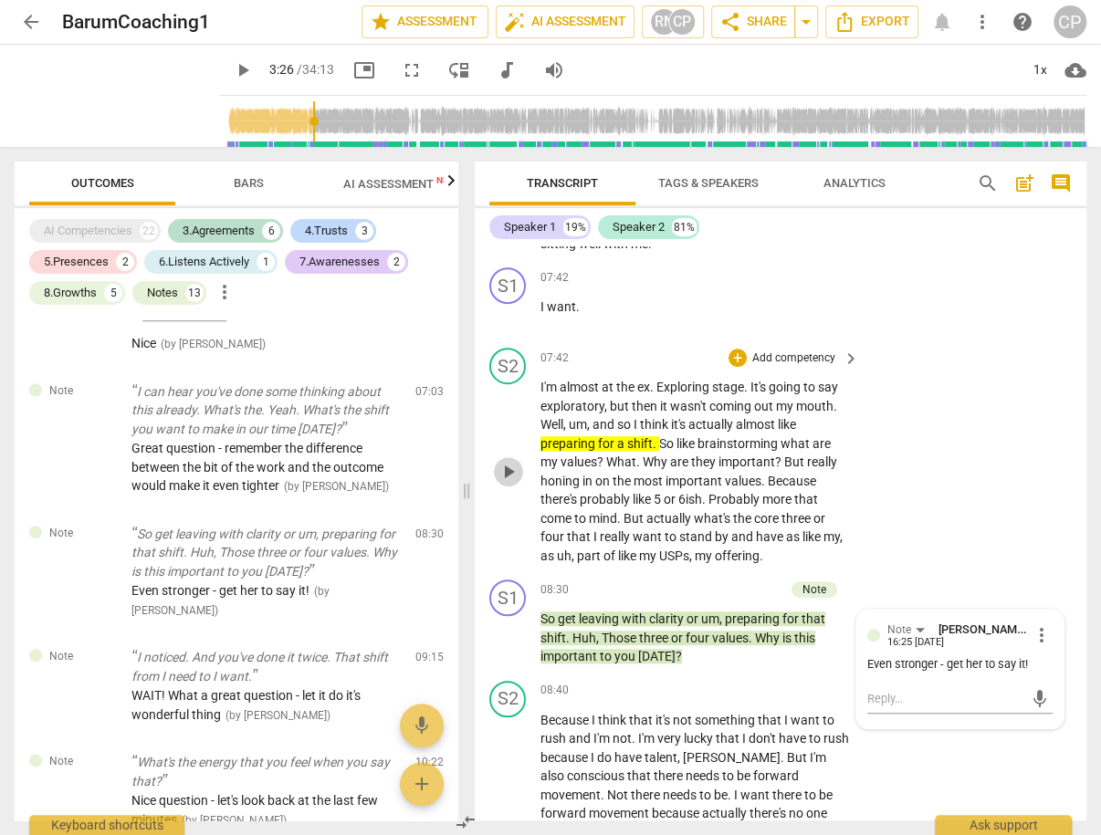
click at [503, 461] on span "play_arrow" at bounding box center [509, 472] width 22 height 22
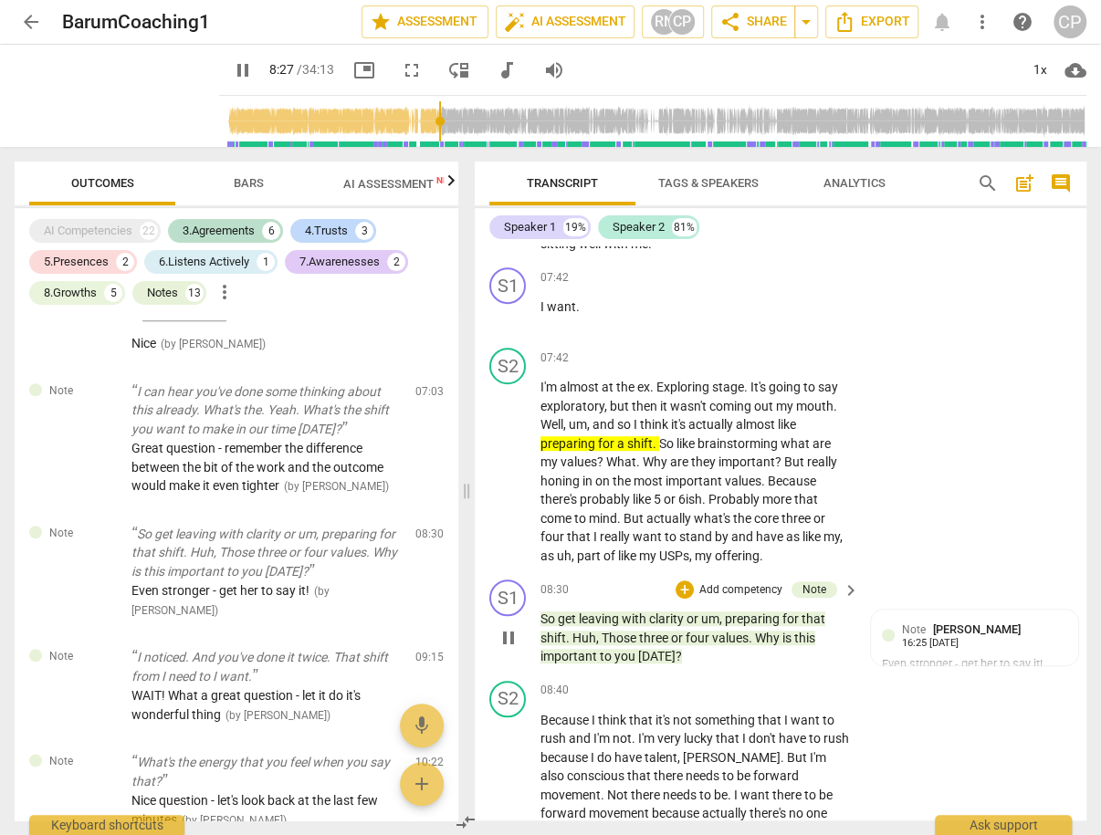
click at [505, 627] on span "pause" at bounding box center [509, 638] width 22 height 22
click at [288, 674] on p "I noticed. And you've done it twice. That shift from I need to I want." at bounding box center [265, 666] width 269 height 37
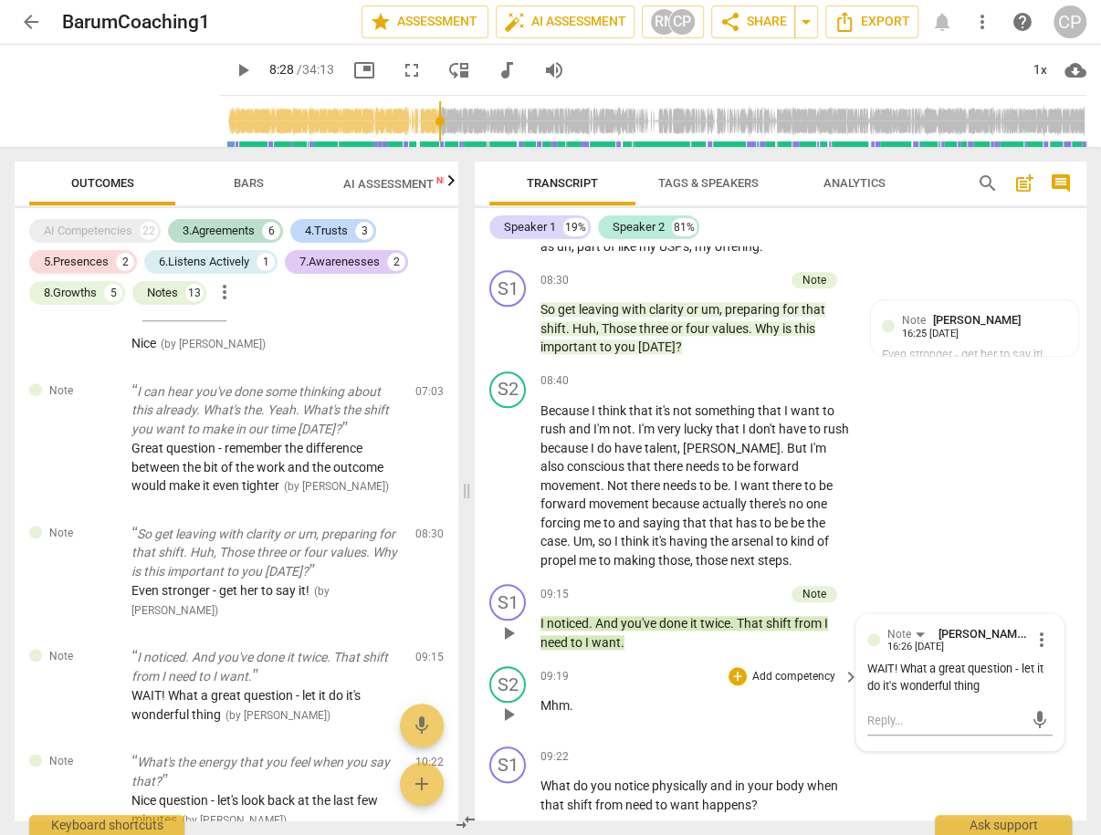
scroll to position [3979, 0]
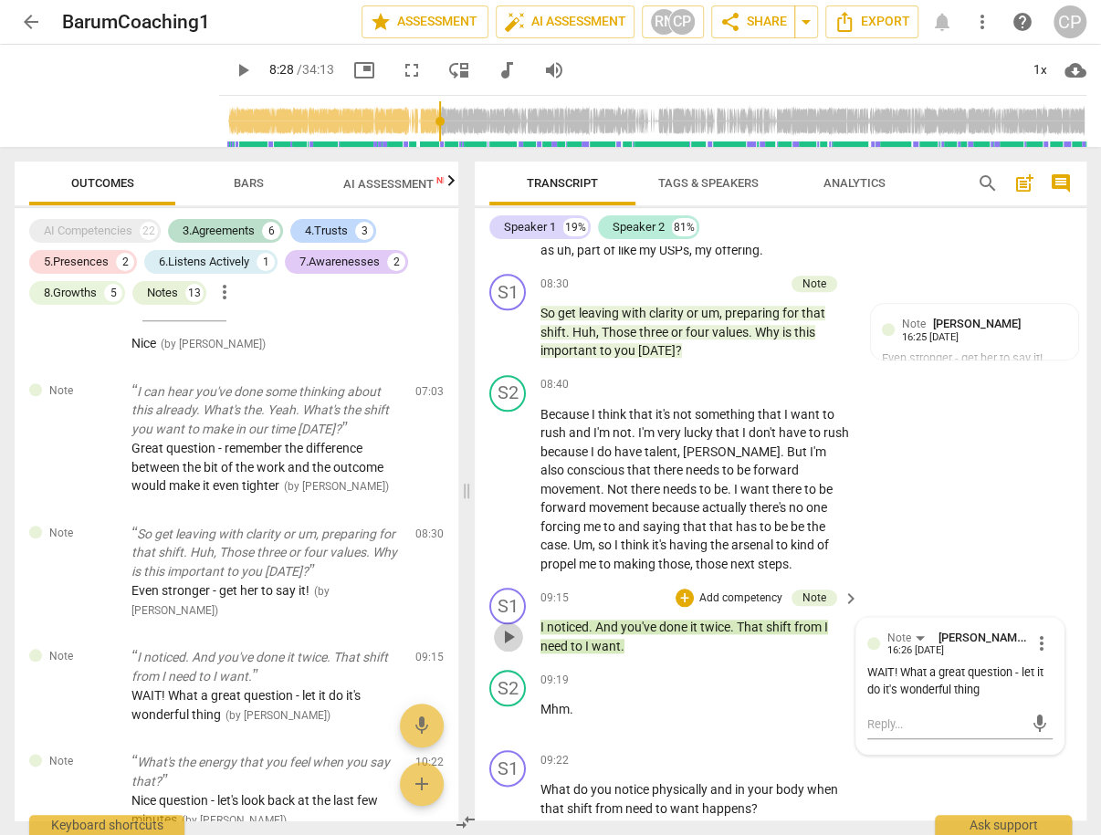
click at [510, 626] on span "play_arrow" at bounding box center [509, 637] width 22 height 22
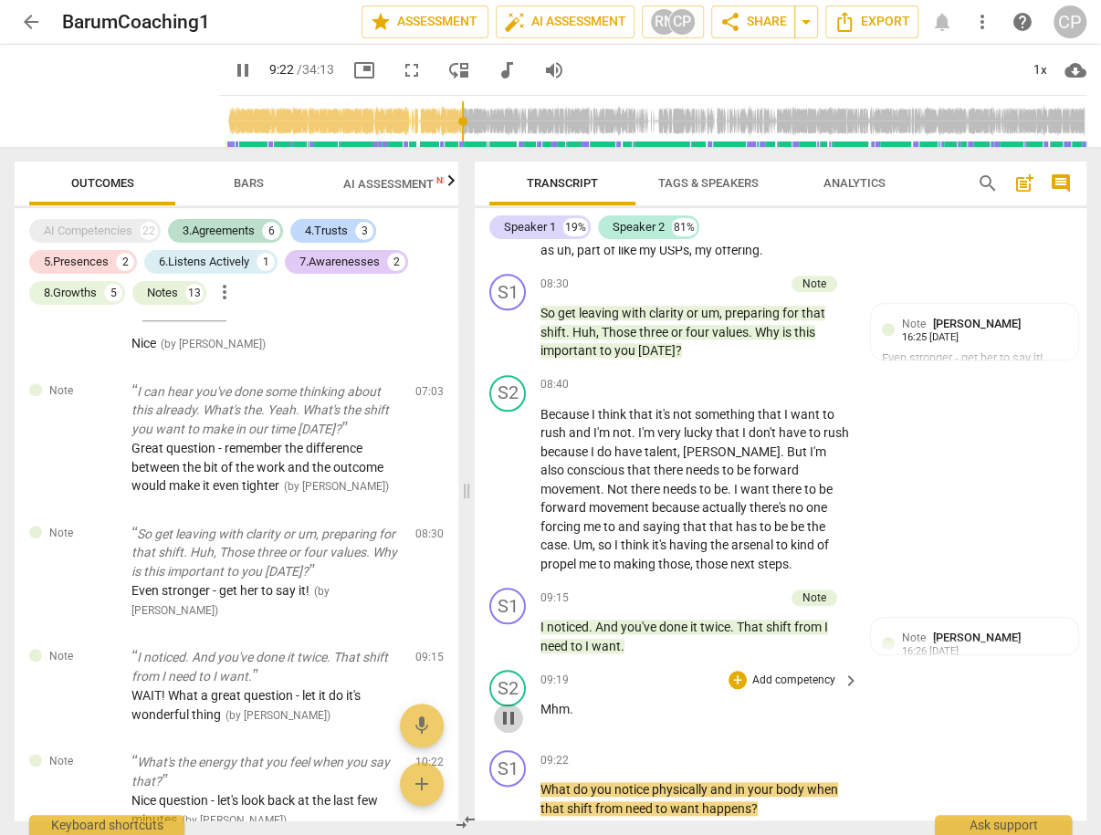
click at [510, 708] on span "pause" at bounding box center [509, 719] width 22 height 22
click at [532, 624] on div "play_arrow pause" at bounding box center [517, 637] width 47 height 26
click at [540, 620] on span "I" at bounding box center [543, 627] width 6 height 15
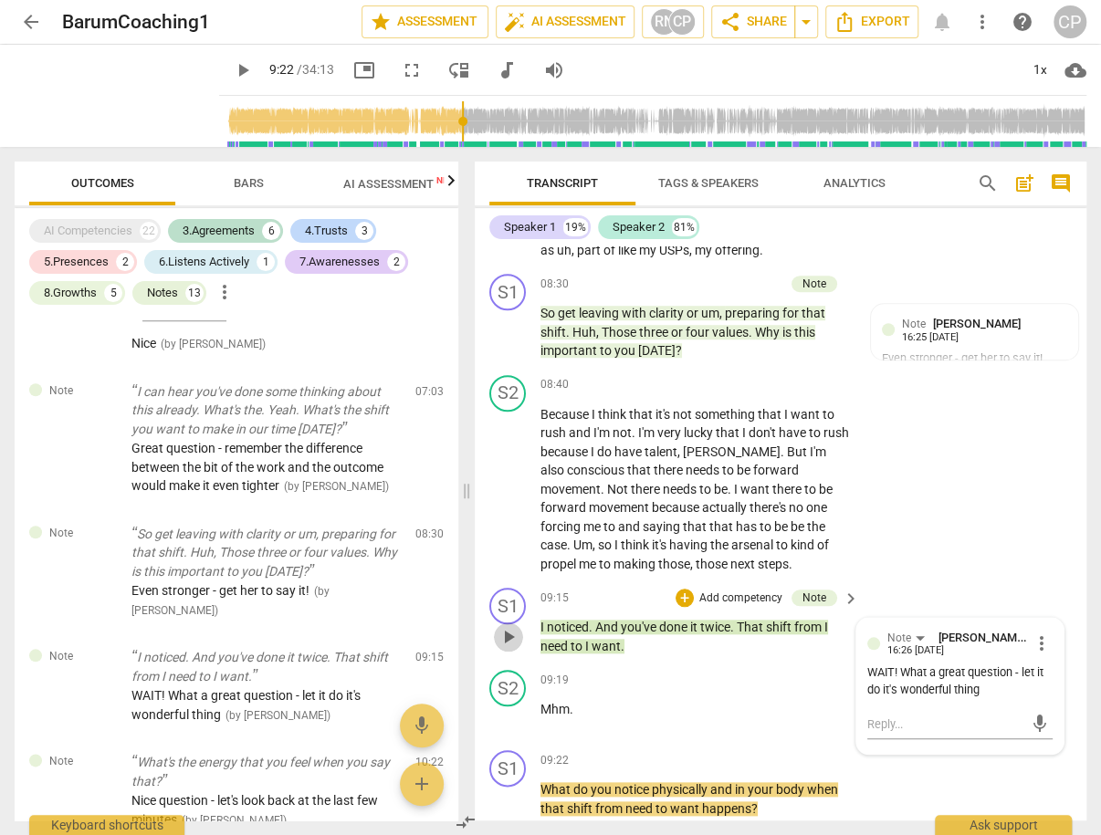
click at [507, 626] on span "play_arrow" at bounding box center [509, 637] width 22 height 22
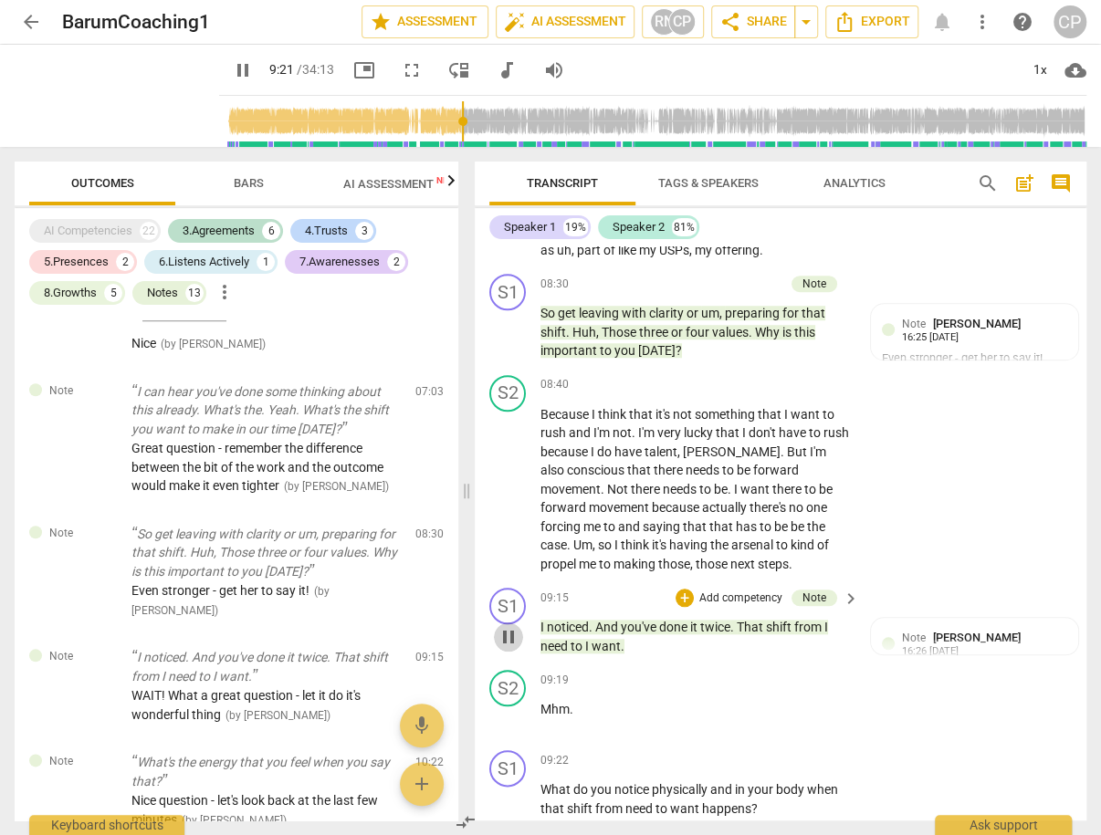
click at [515, 626] on span "pause" at bounding box center [509, 637] width 22 height 22
click at [509, 708] on span "play_arrow" at bounding box center [509, 719] width 22 height 22
click at [512, 789] on span "pause" at bounding box center [509, 800] width 22 height 22
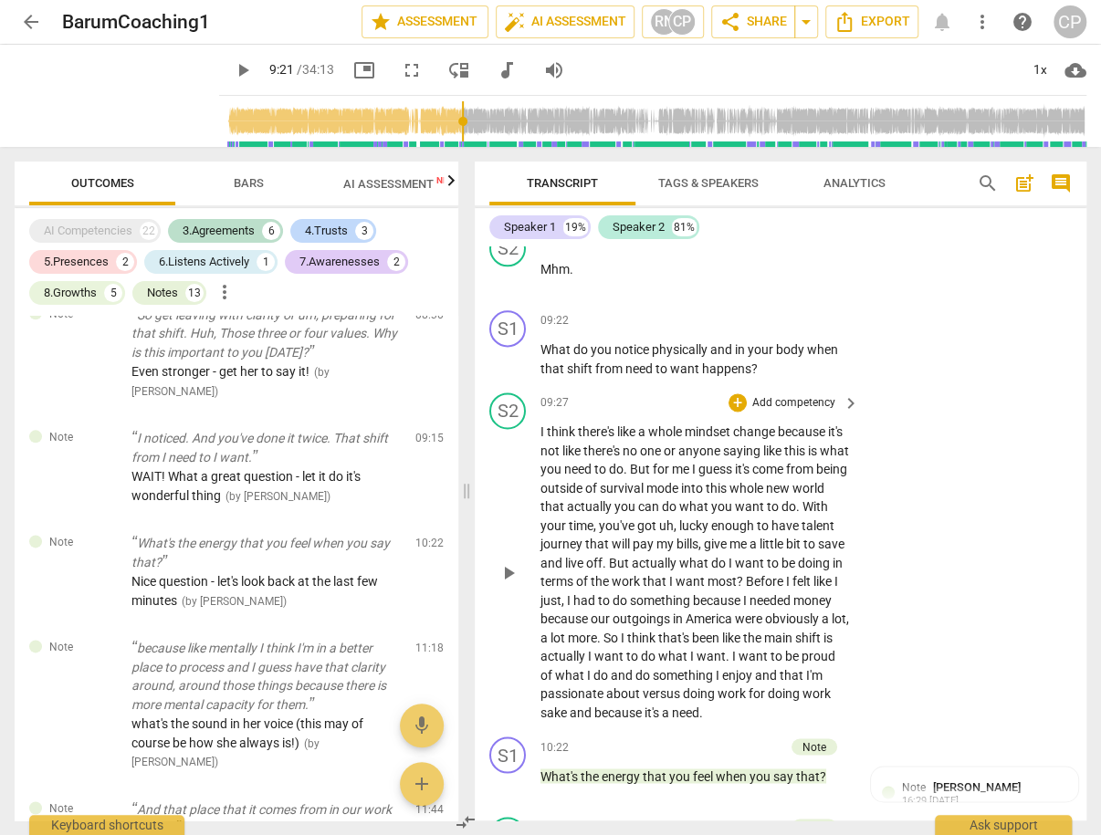
scroll to position [4417, 0]
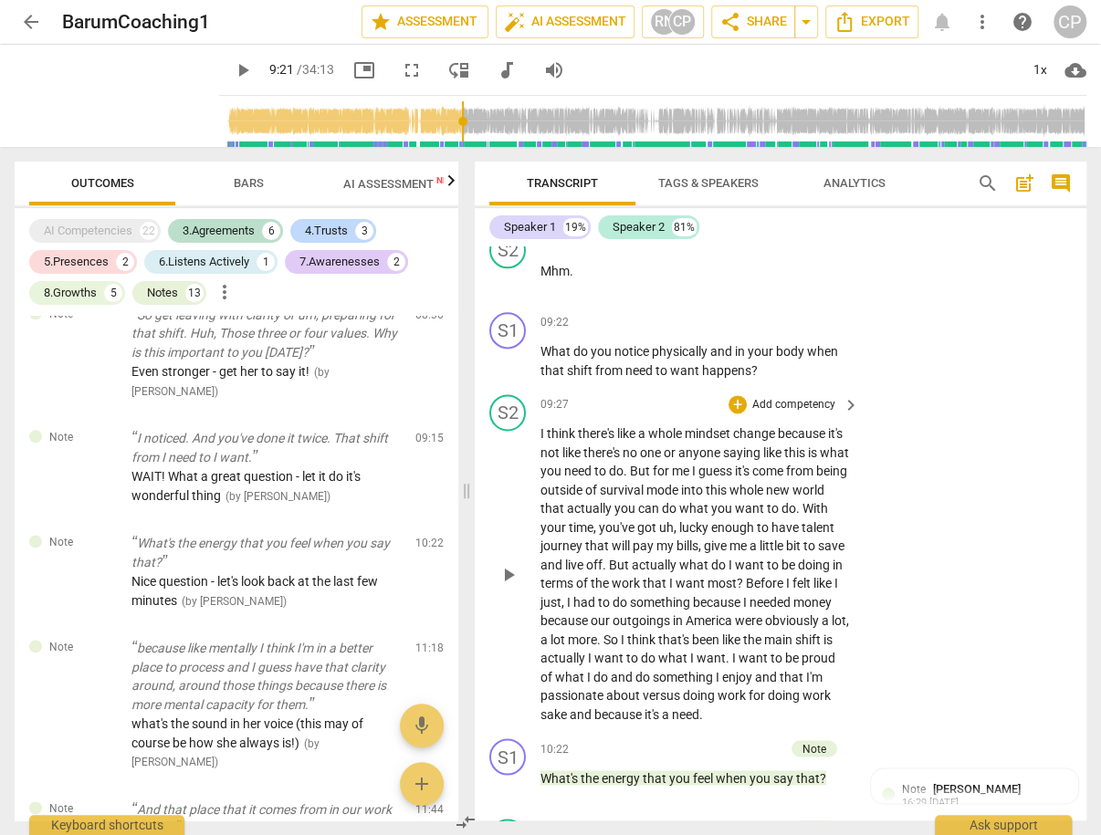
click at [540, 426] on span "I" at bounding box center [543, 433] width 6 height 15
click at [517, 564] on span "play_arrow" at bounding box center [509, 575] width 22 height 22
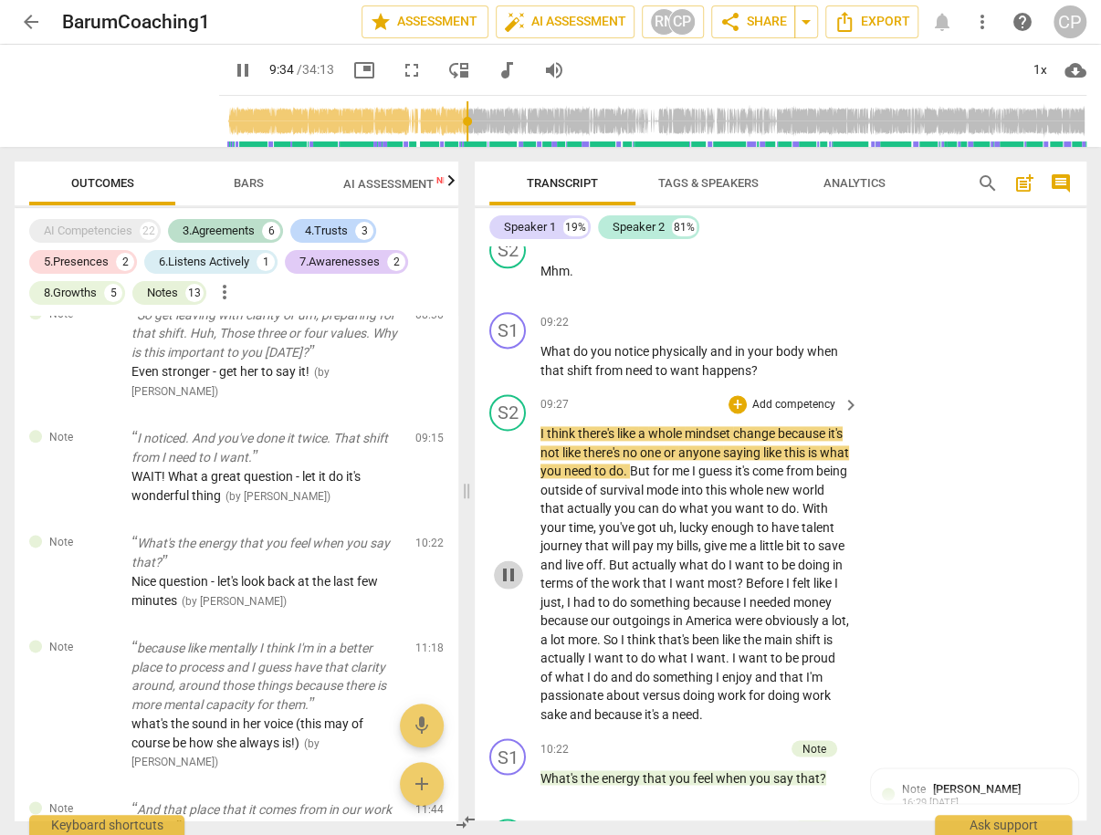
click at [512, 564] on span "pause" at bounding box center [509, 575] width 22 height 22
click at [506, 568] on span "play_arrow" at bounding box center [509, 575] width 22 height 22
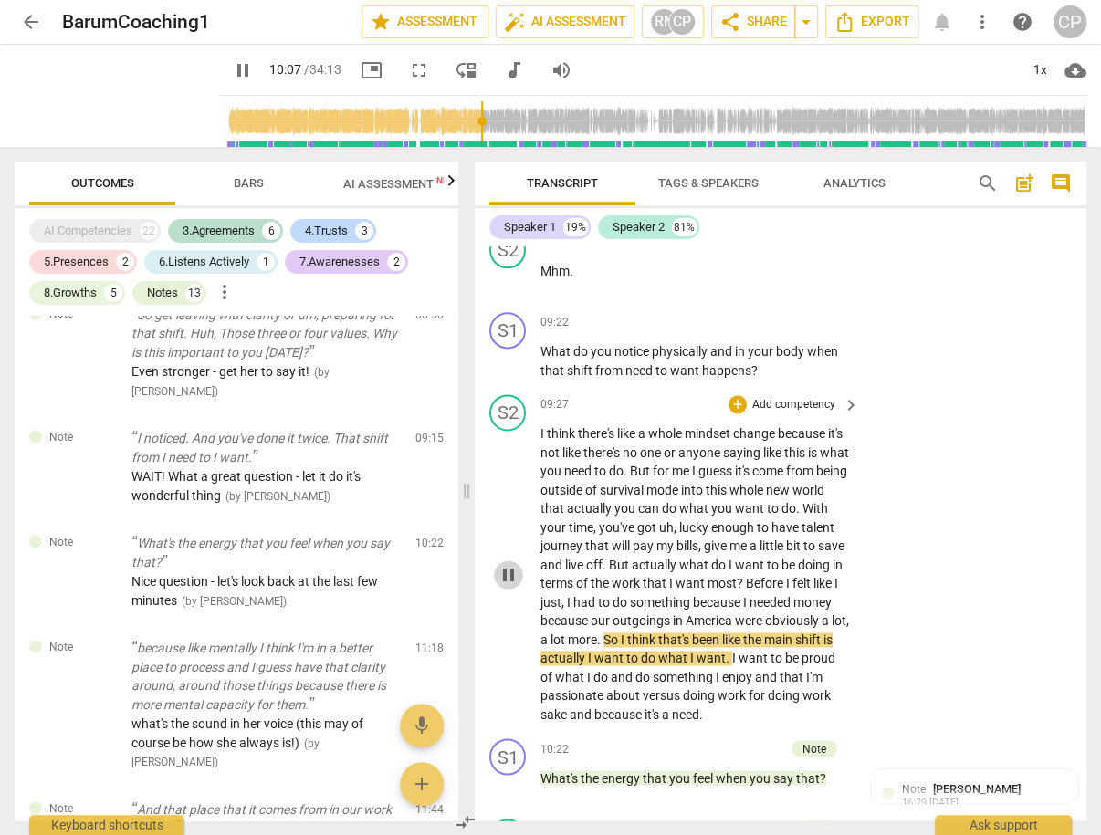
click at [510, 564] on span "pause" at bounding box center [509, 575] width 22 height 22
click at [510, 564] on span "play_arrow" at bounding box center [509, 575] width 22 height 22
click at [510, 564] on span "pause" at bounding box center [509, 575] width 22 height 22
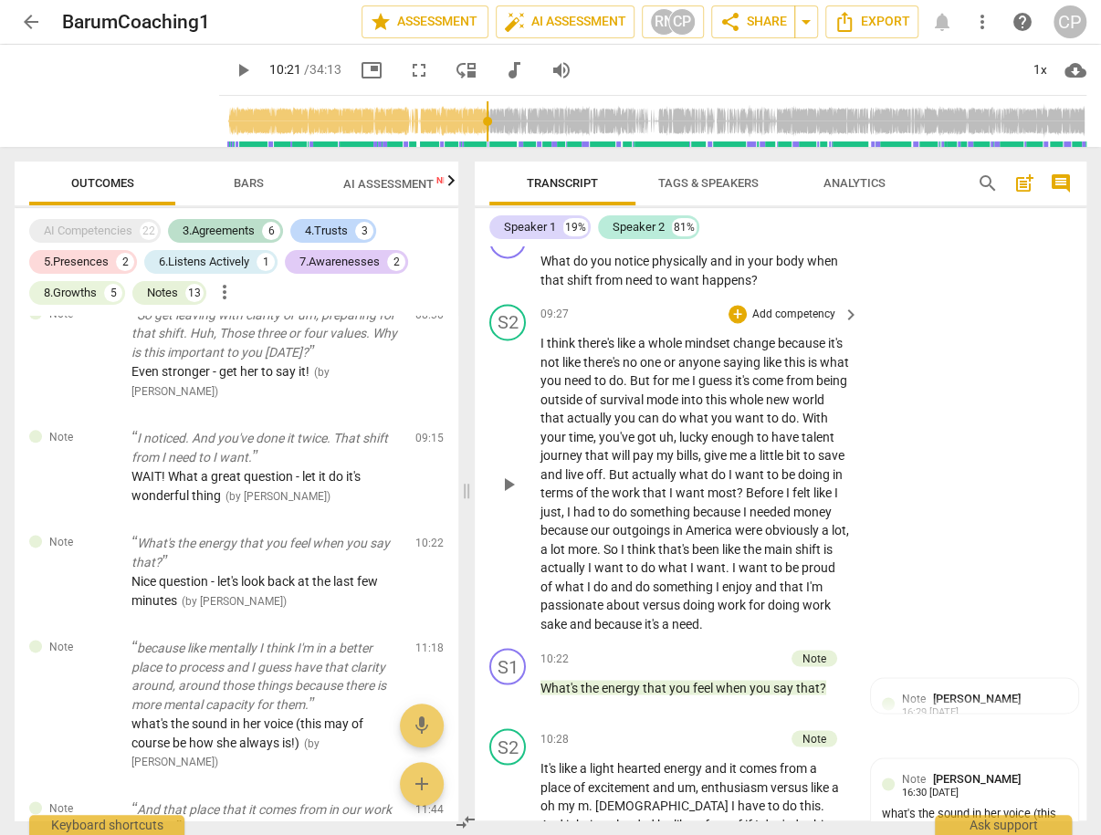
scroll to position [4563, 0]
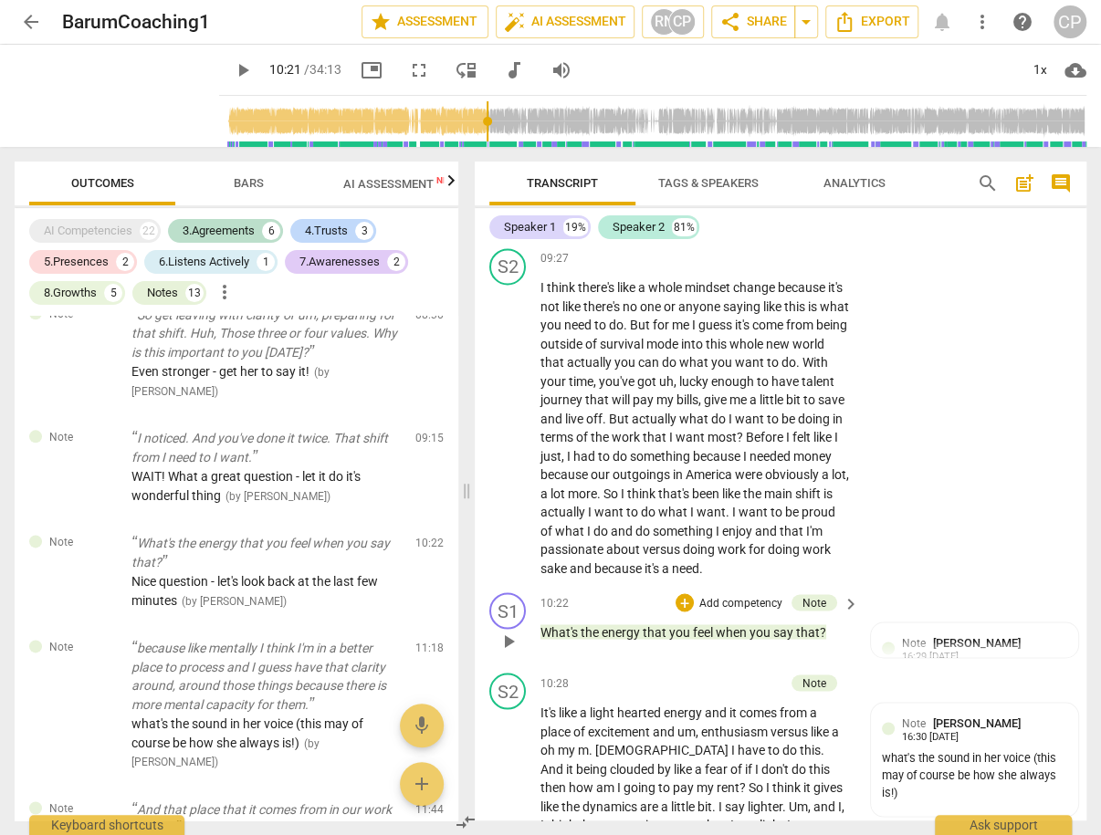
drag, startPoint x: 524, startPoint y: 634, endPoint x: 844, endPoint y: 637, distance: 319.5
click at [844, 637] on div "S1 play_arrow pause 10:22 + Add competency Note keyboard_arrow_right What's the…" at bounding box center [781, 625] width 612 height 80
drag, startPoint x: 844, startPoint y: 631, endPoint x: 534, endPoint y: 636, distance: 309.5
click at [534, 636] on div "S1 play_arrow pause 10:22 + Add competency Note keyboard_arrow_right What's the…" at bounding box center [781, 625] width 612 height 80
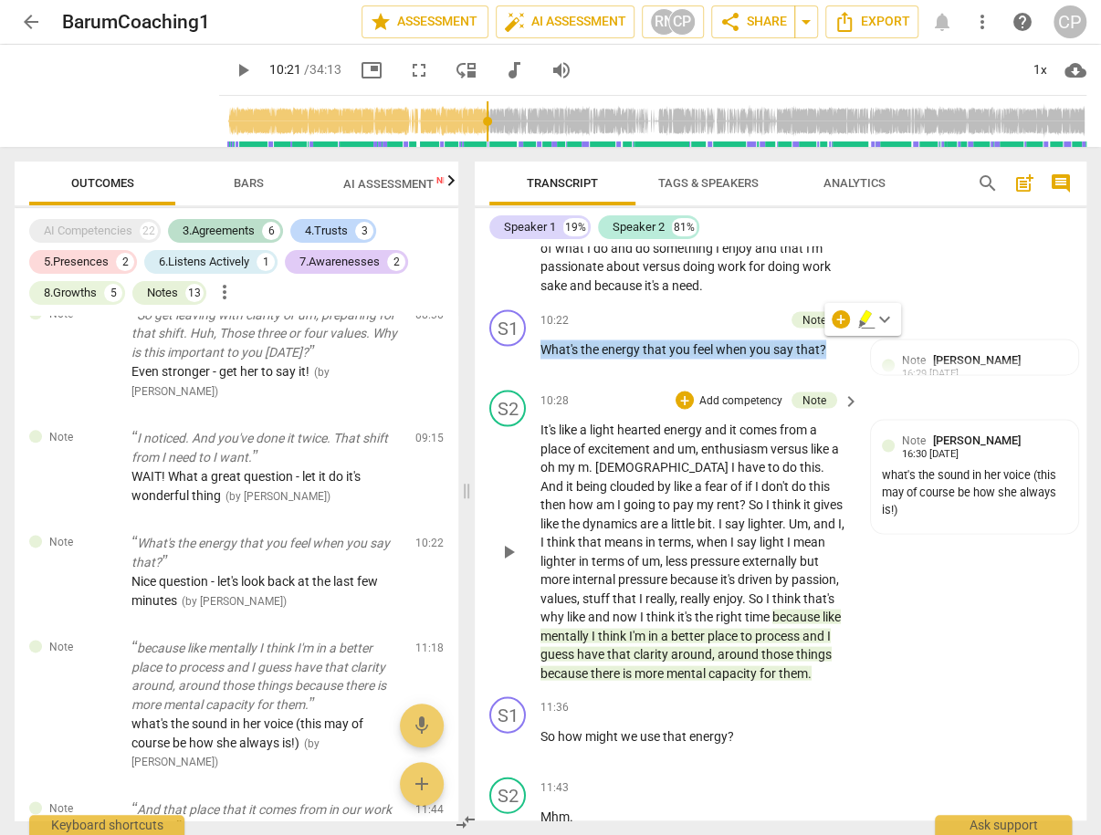
scroll to position [4855, 0]
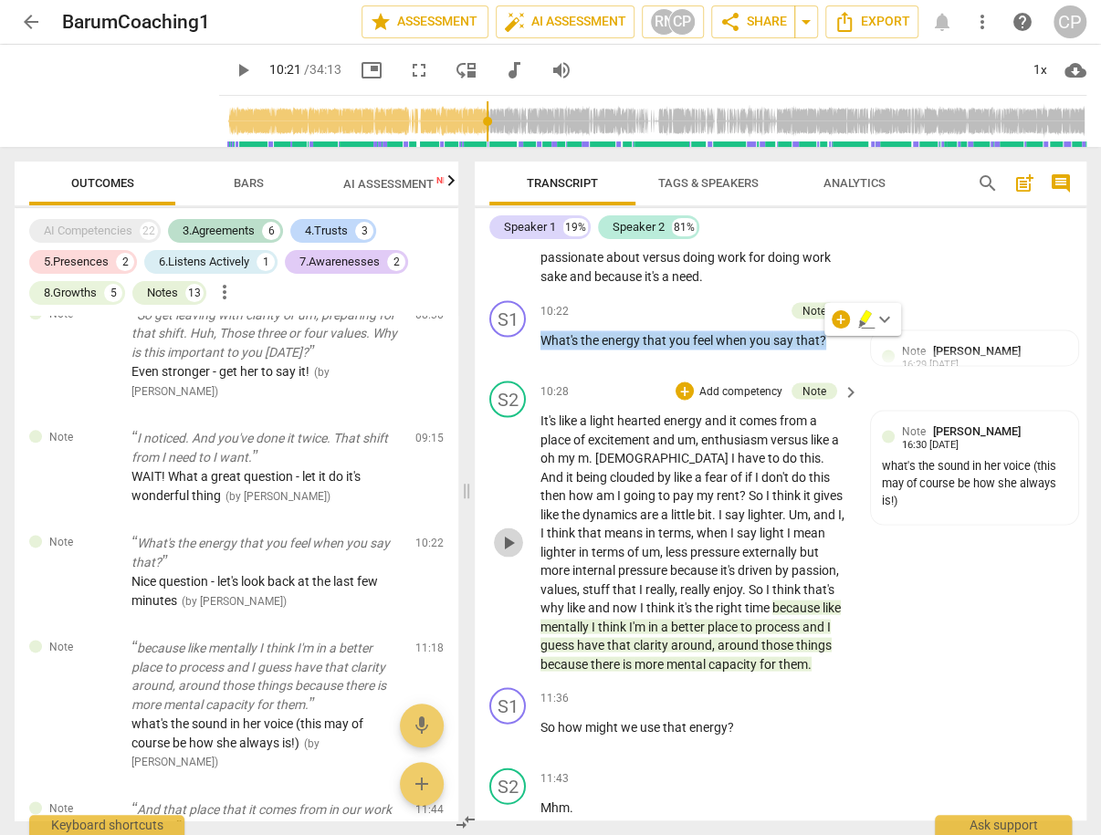
click at [502, 538] on span "play_arrow" at bounding box center [509, 542] width 22 height 22
click at [502, 538] on span "pause" at bounding box center [509, 542] width 22 height 22
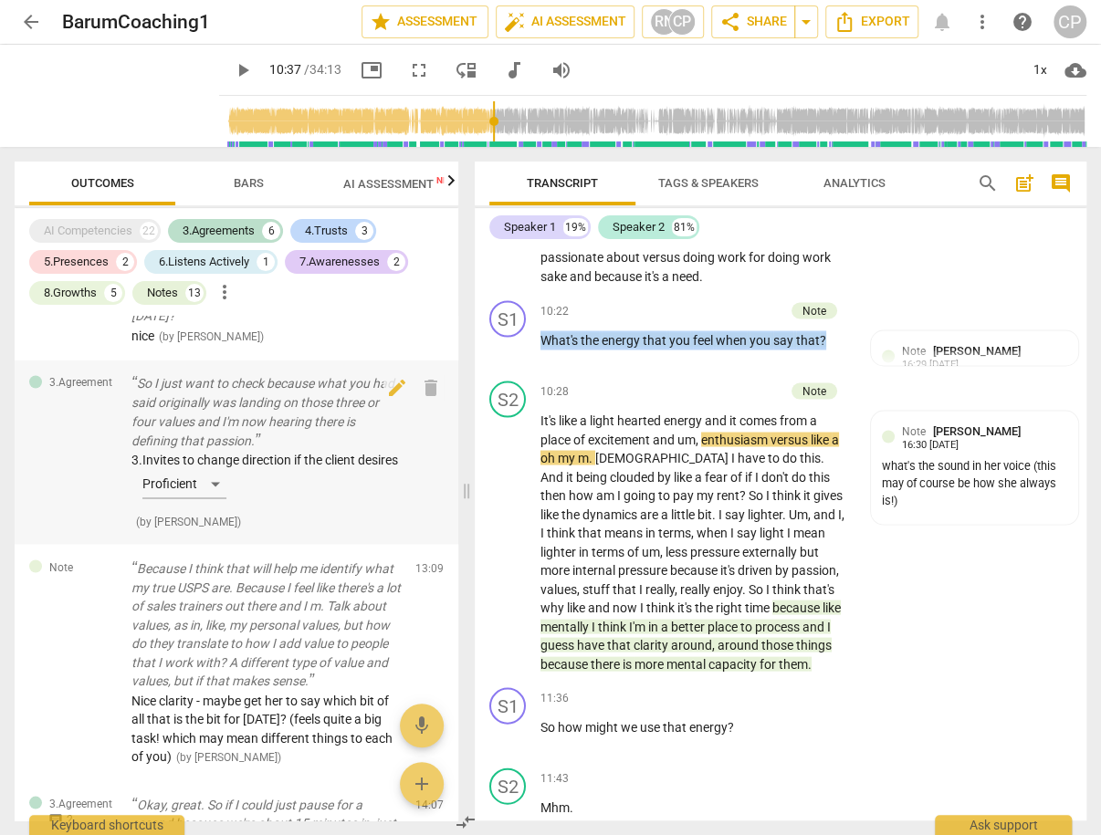
scroll to position [1534, 0]
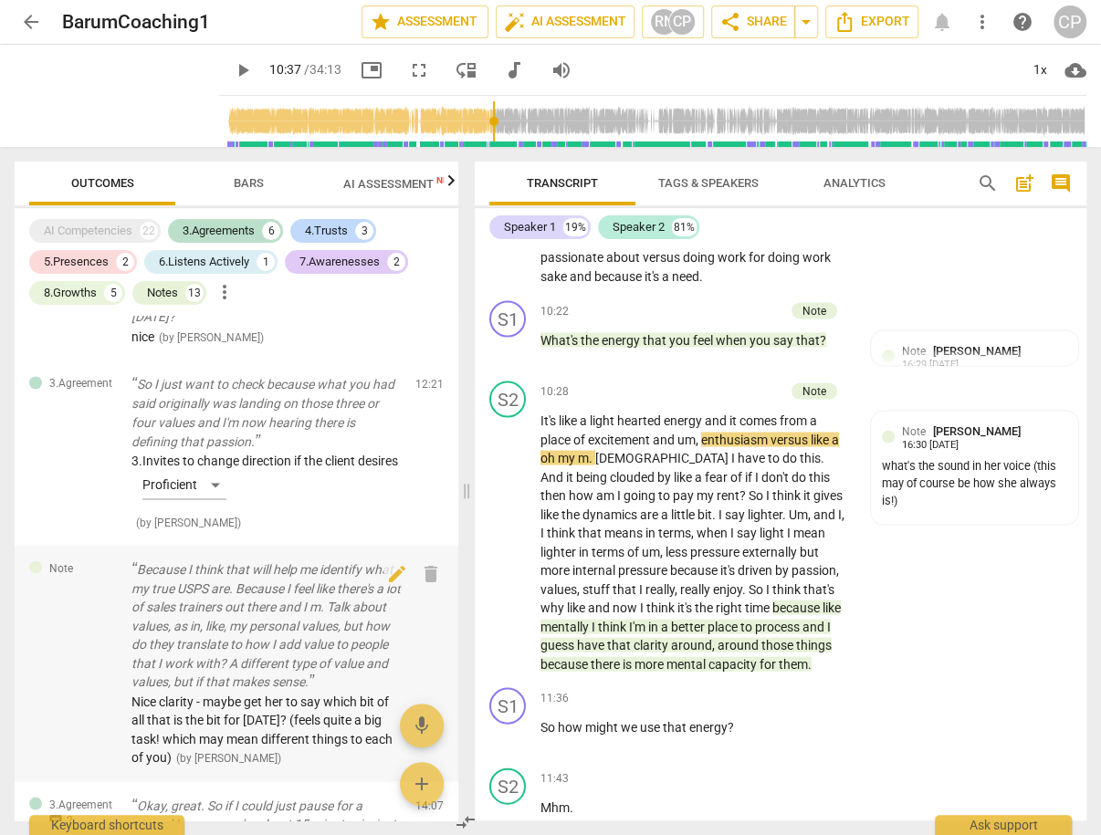
click at [294, 608] on p "Because I think that will help me identify what my true USPS are. Because I fee…" at bounding box center [265, 625] width 269 height 131
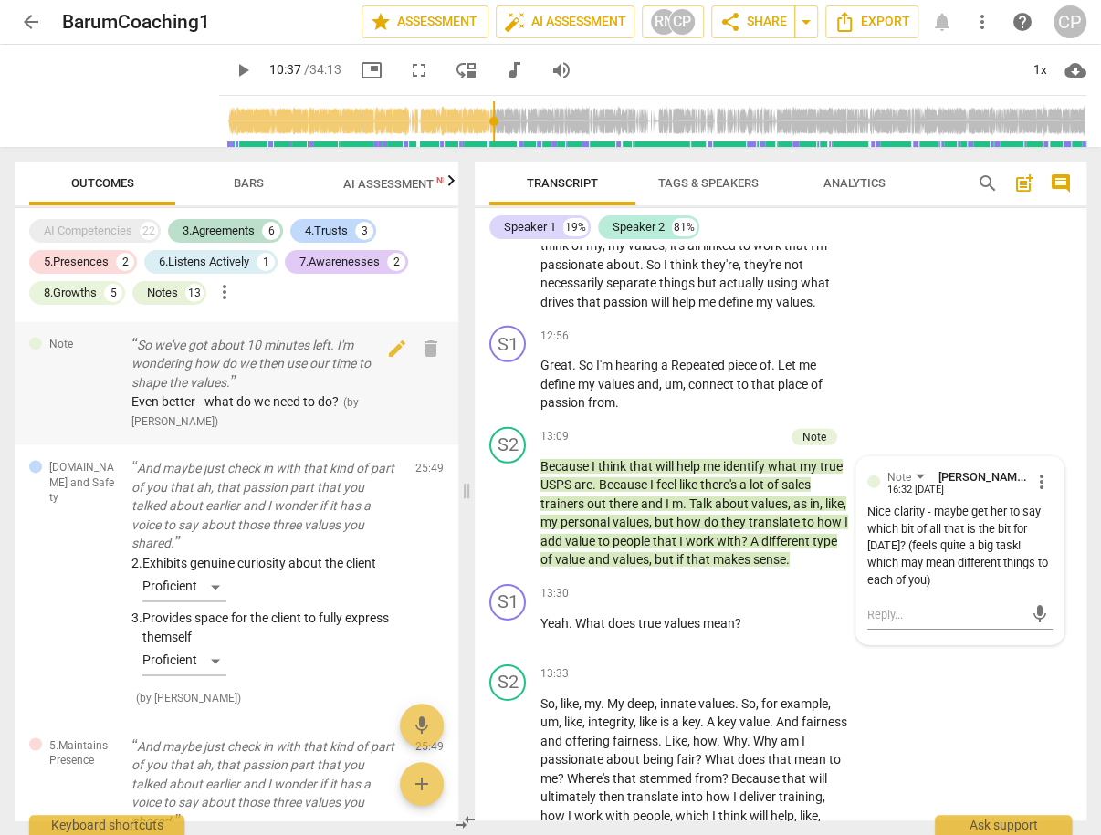
scroll to position [4455, 0]
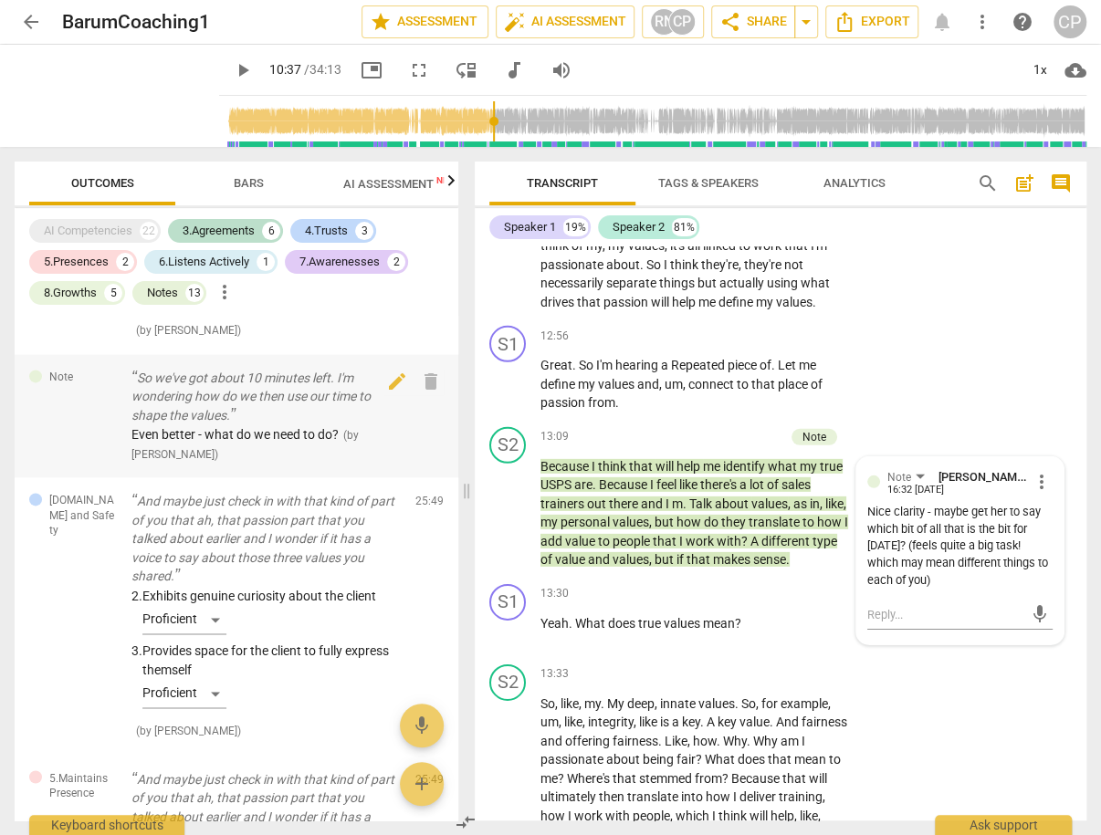
click at [252, 463] on div "Even better - what do we need to do? ( by [PERSON_NAME] )" at bounding box center [265, 443] width 269 height 37
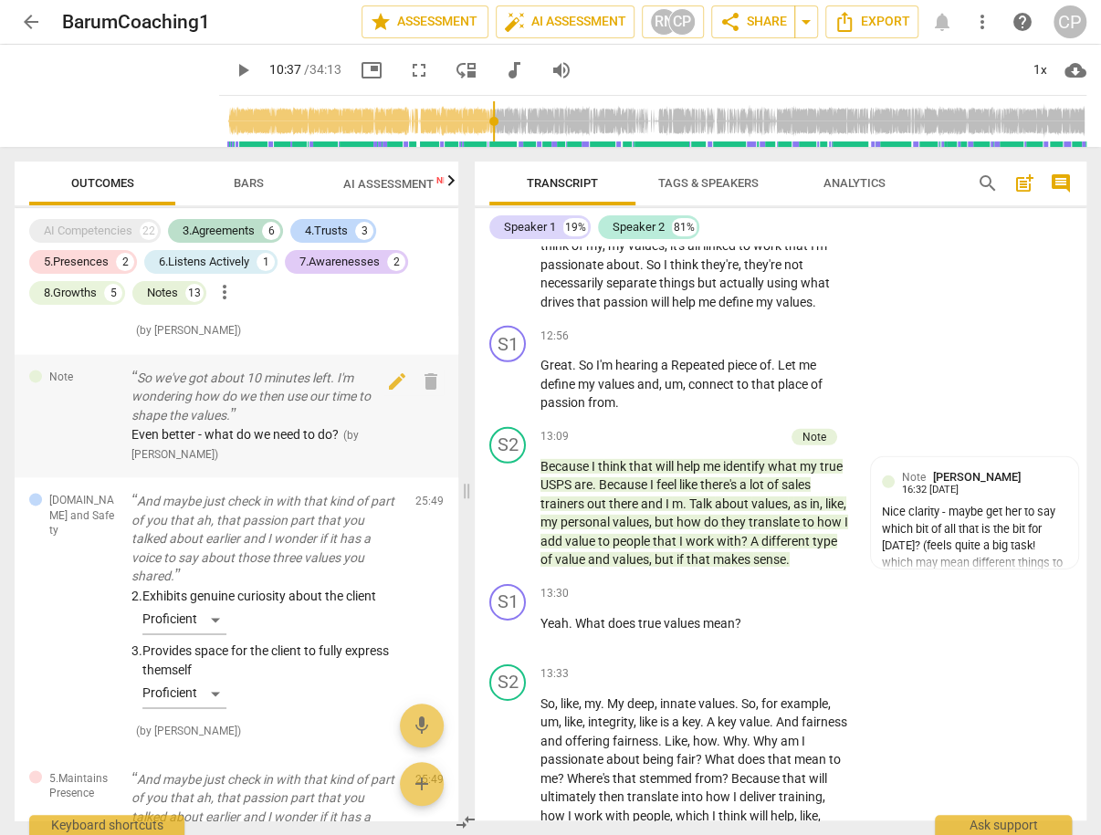
click at [214, 425] on p "So we've got about 10 minutes left. I'm wondering how do we then use our time t…" at bounding box center [265, 397] width 269 height 57
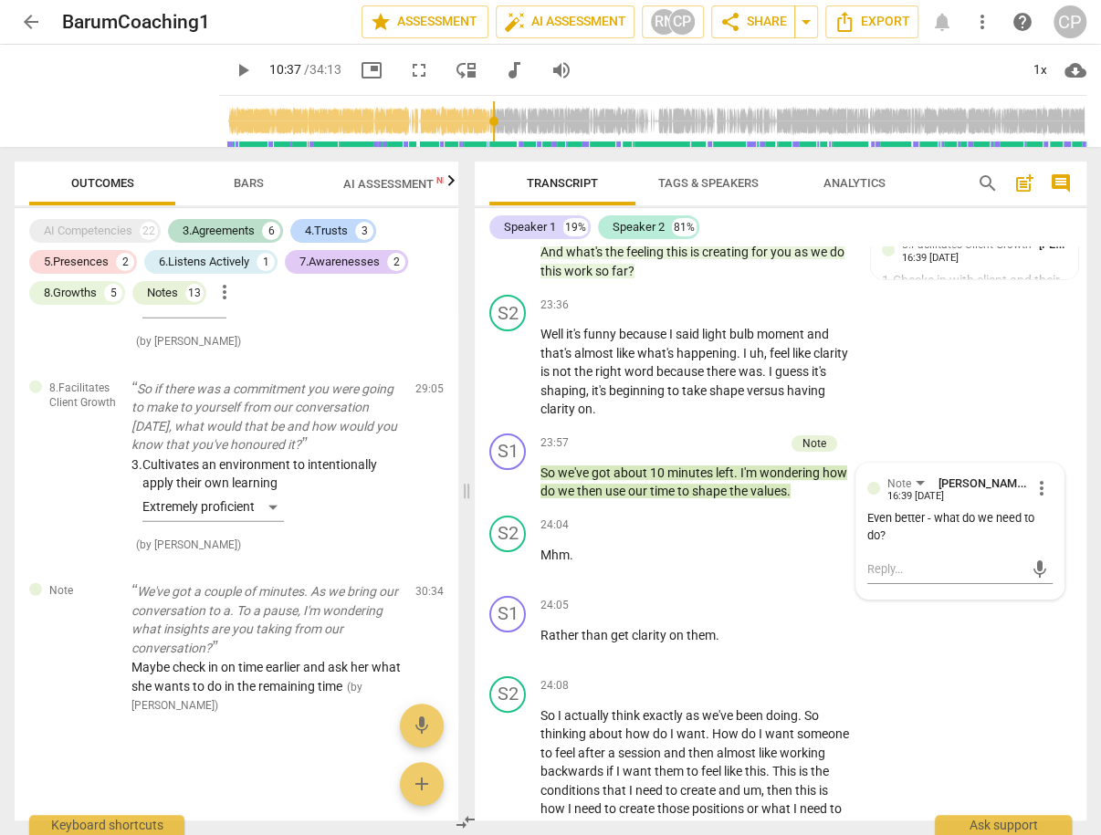
scroll to position [5361, 0]
click at [334, 667] on span "Maybe check in on time earlier and ask her what she wants to do in the remainin…" at bounding box center [265, 677] width 269 height 34
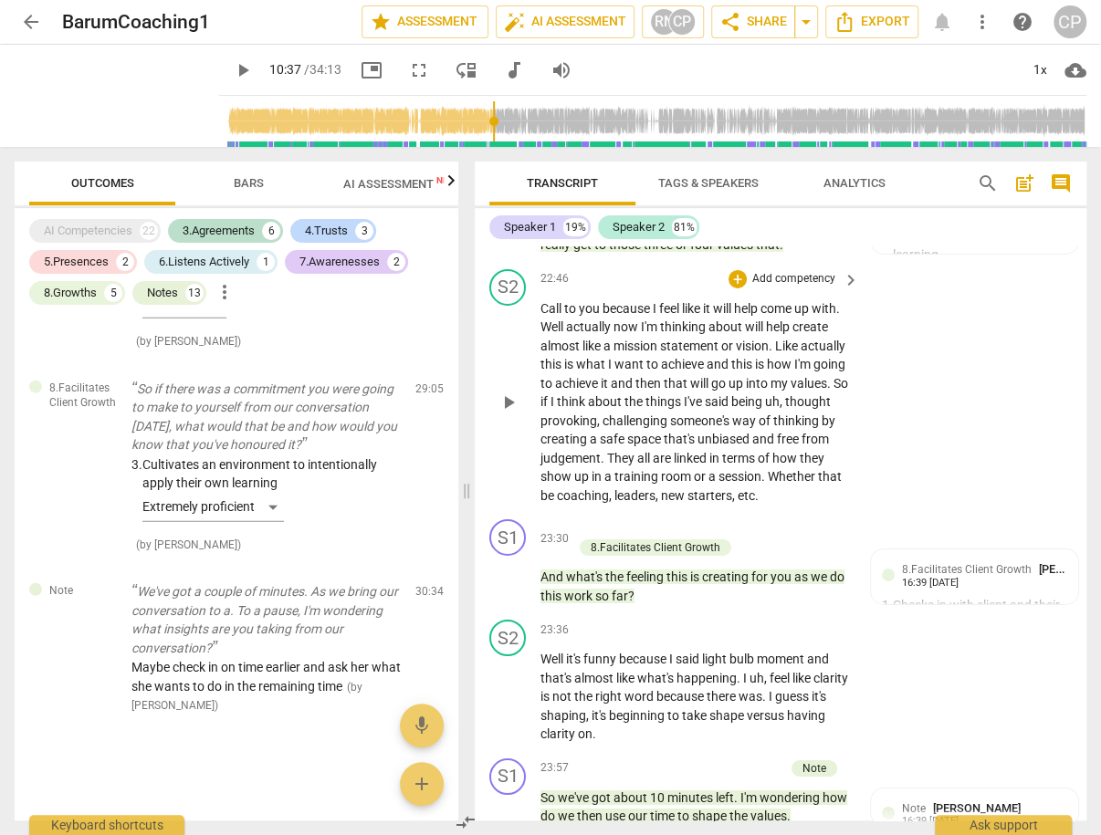
scroll to position [9444, 0]
click at [550, 583] on span "And" at bounding box center [553, 576] width 26 height 15
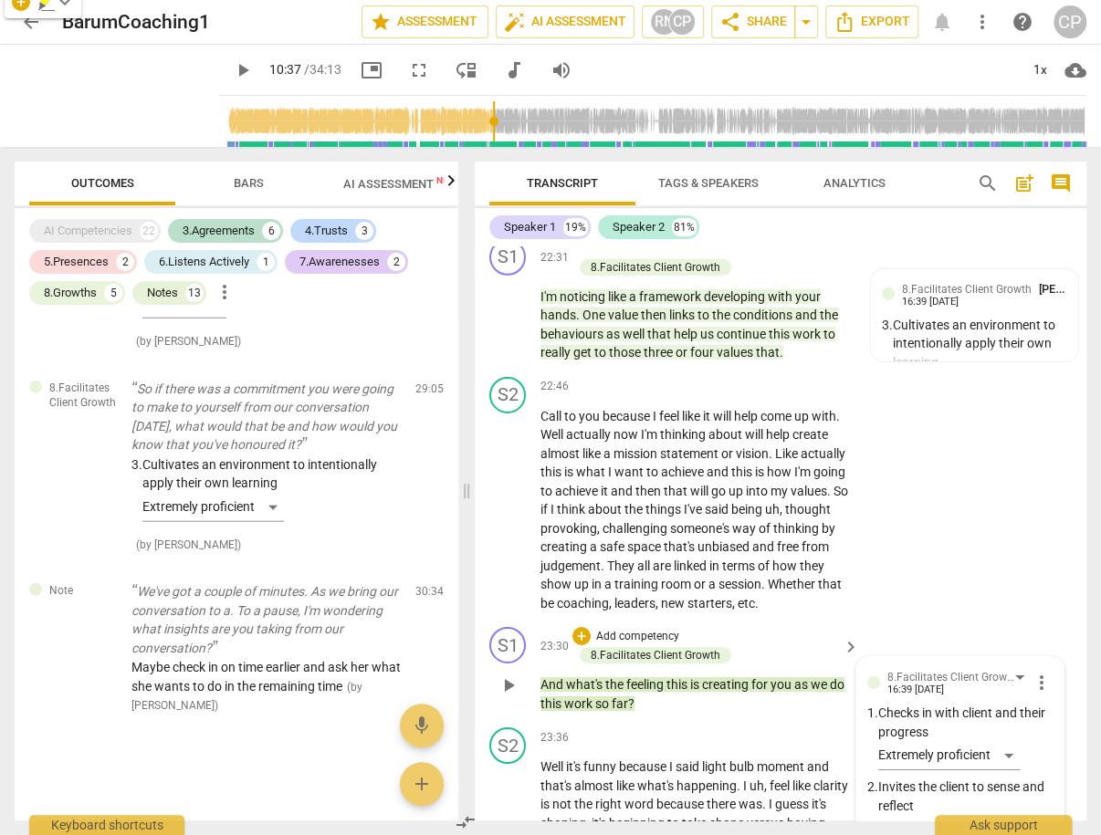
scroll to position [9333, 0]
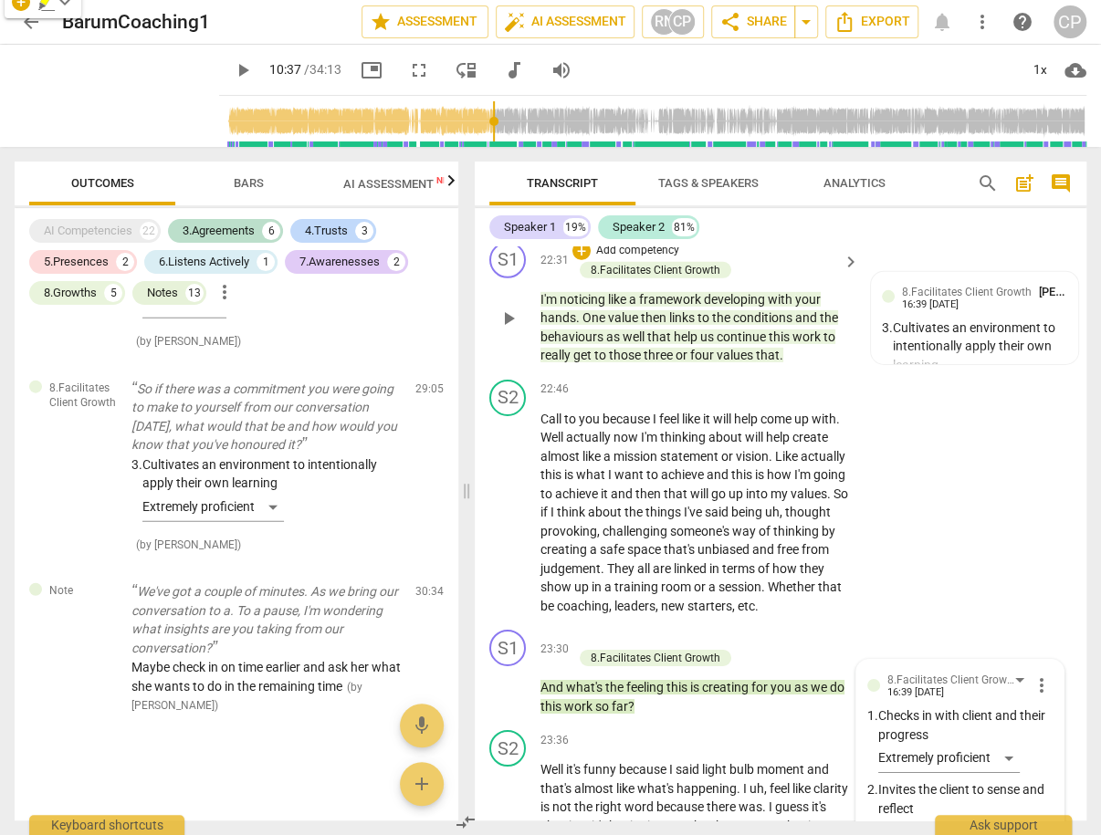
click at [642, 344] on span "well" at bounding box center [635, 337] width 25 height 15
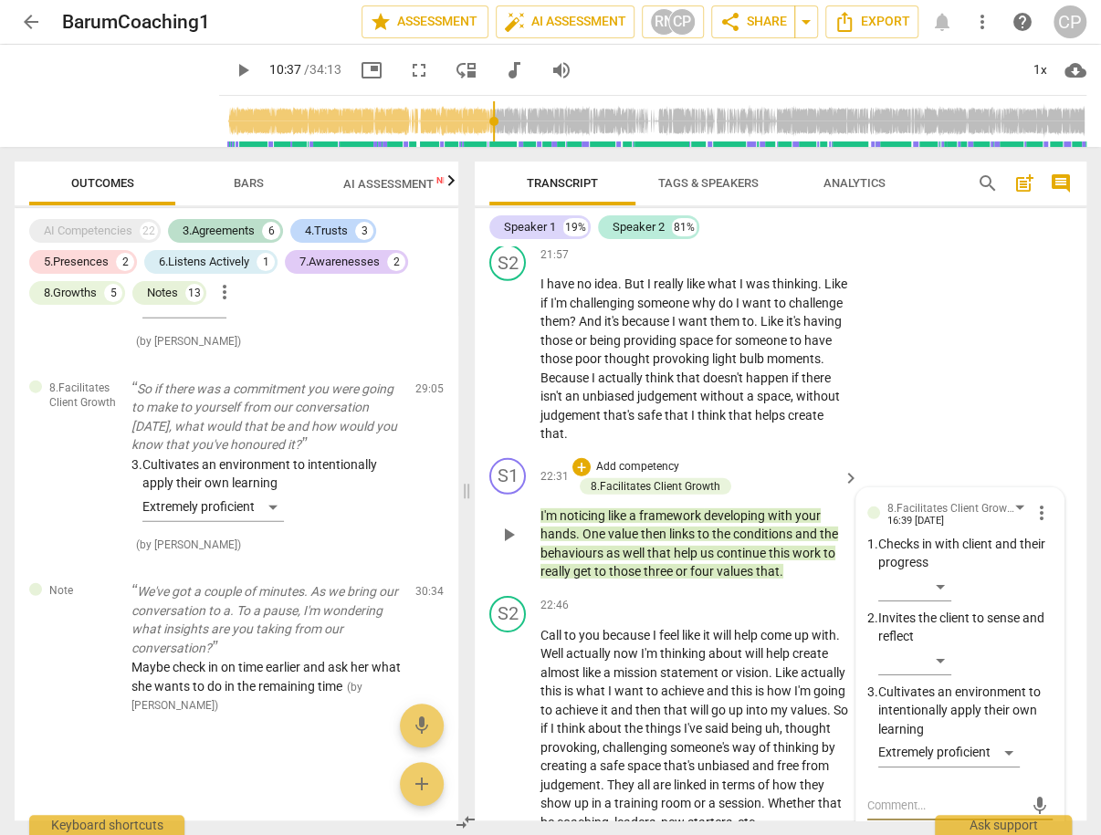
scroll to position [9114, 0]
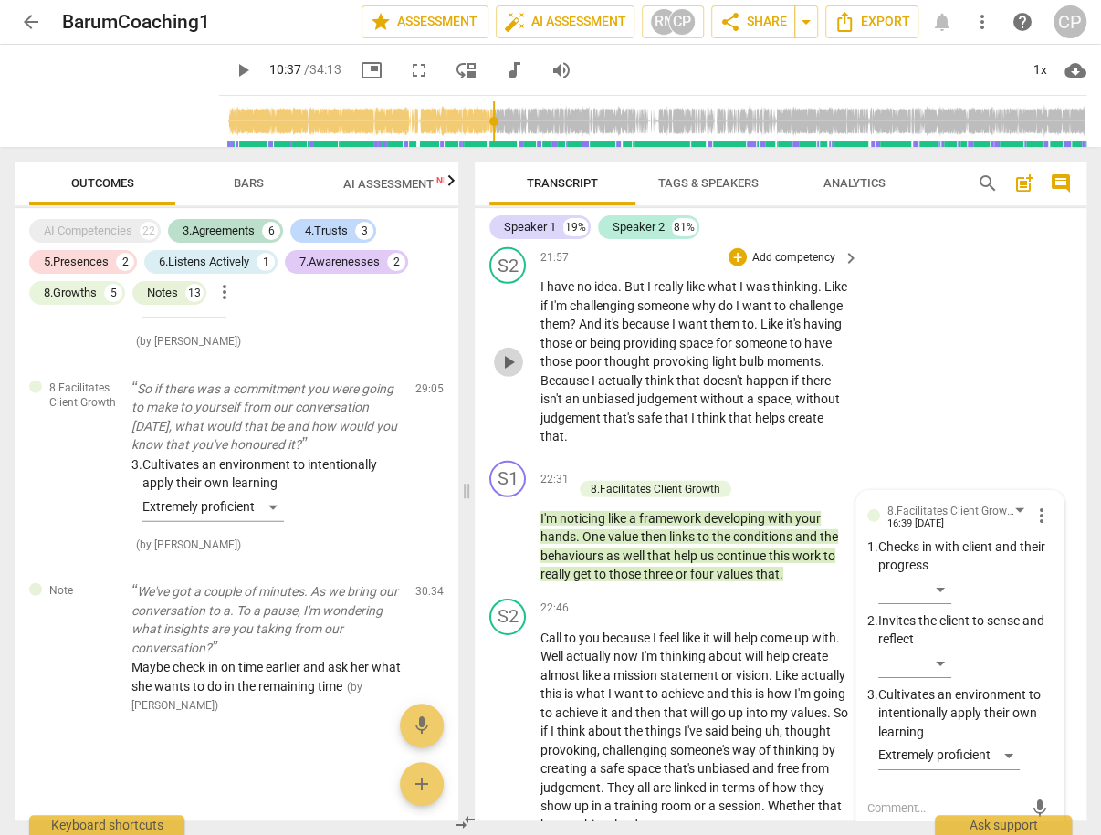
click at [509, 373] on span "play_arrow" at bounding box center [509, 362] width 22 height 22
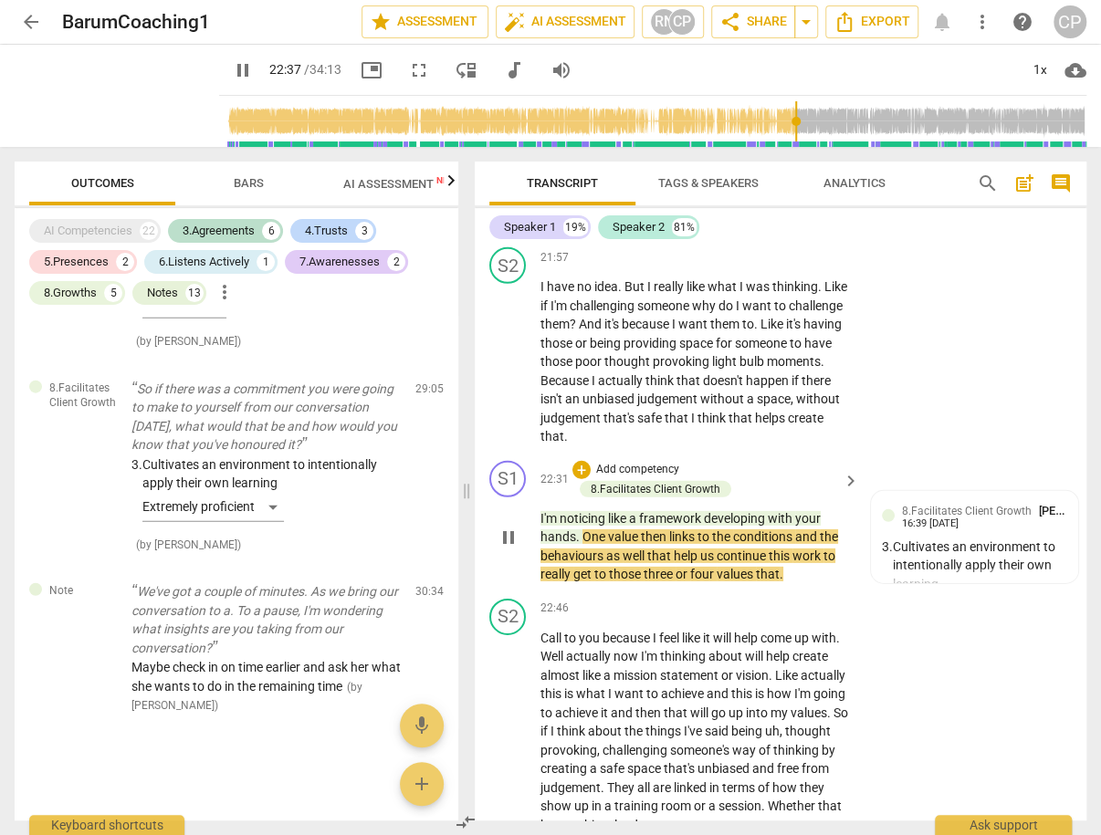
click at [508, 549] on span "pause" at bounding box center [509, 538] width 22 height 22
type input "1358"
click at [958, 420] on div "S2 play_arrow pause 21:57 + Add competency keyboard_arrow_right I have no idea …" at bounding box center [781, 347] width 612 height 214
